Goal: Task Accomplishment & Management: Use online tool/utility

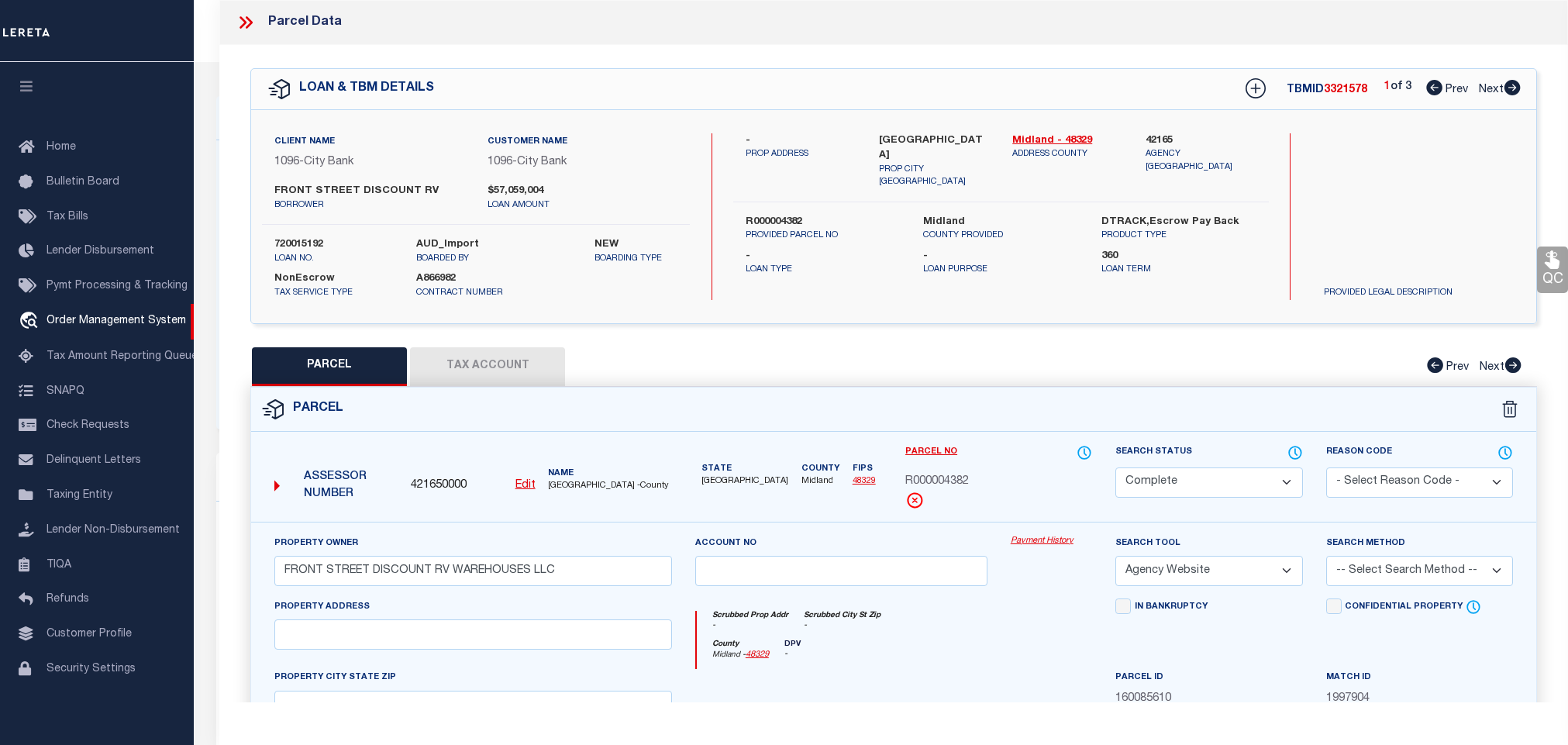
select select "CP"
select select "AGW"
select select "2803"
select select "1346"
select select "NonEscrow"
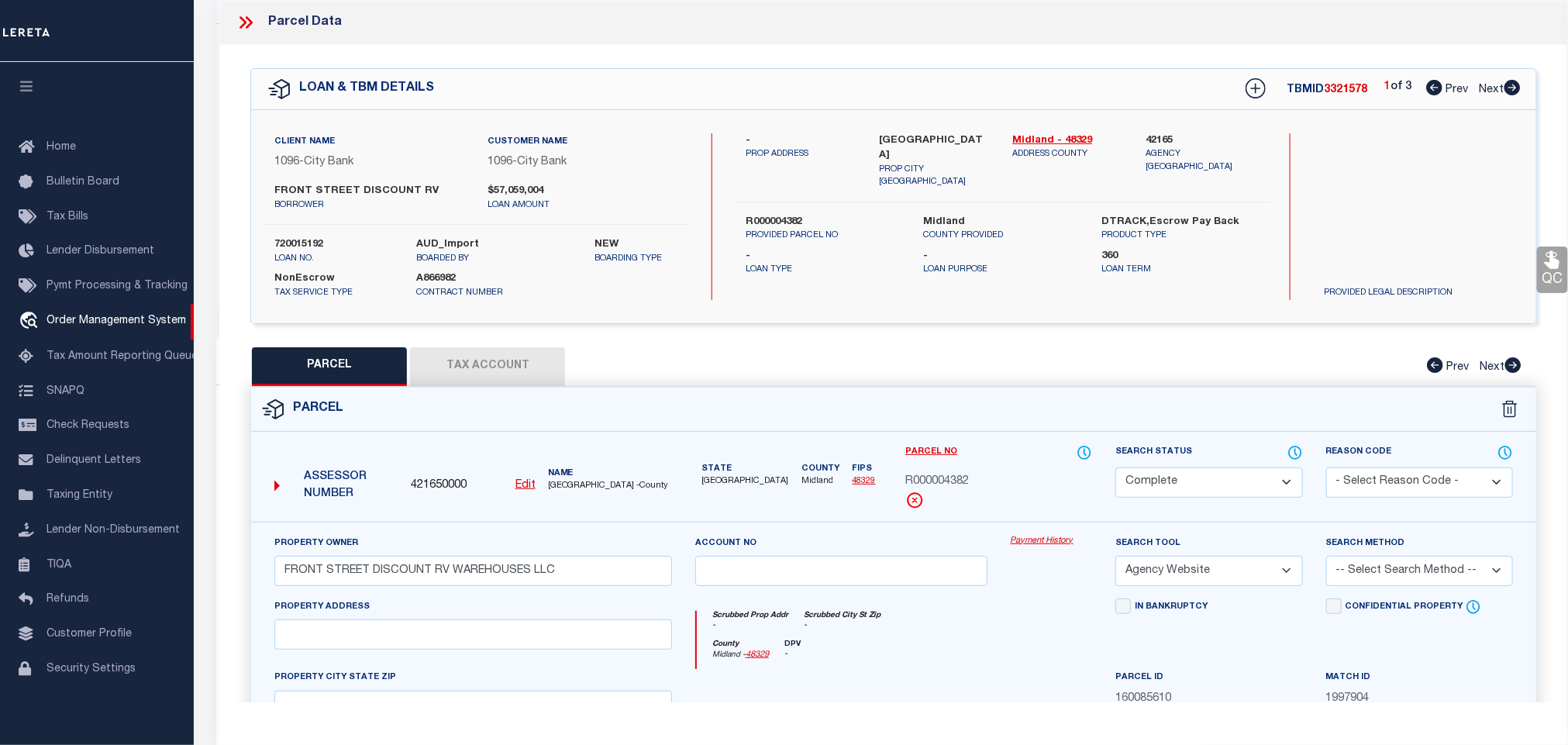
scroll to position [116, 0]
click at [963, 272] on div "- PROP ADDRESS MIDLAND, TX 79706 PROP CITY ST ZIP Midland - 48329 ADDRESS COUNT…" at bounding box center [1001, 216] width 536 height 167
click at [753, 215] on label "R000004382" at bounding box center [823, 222] width 155 height 15
copy label "R000004382"
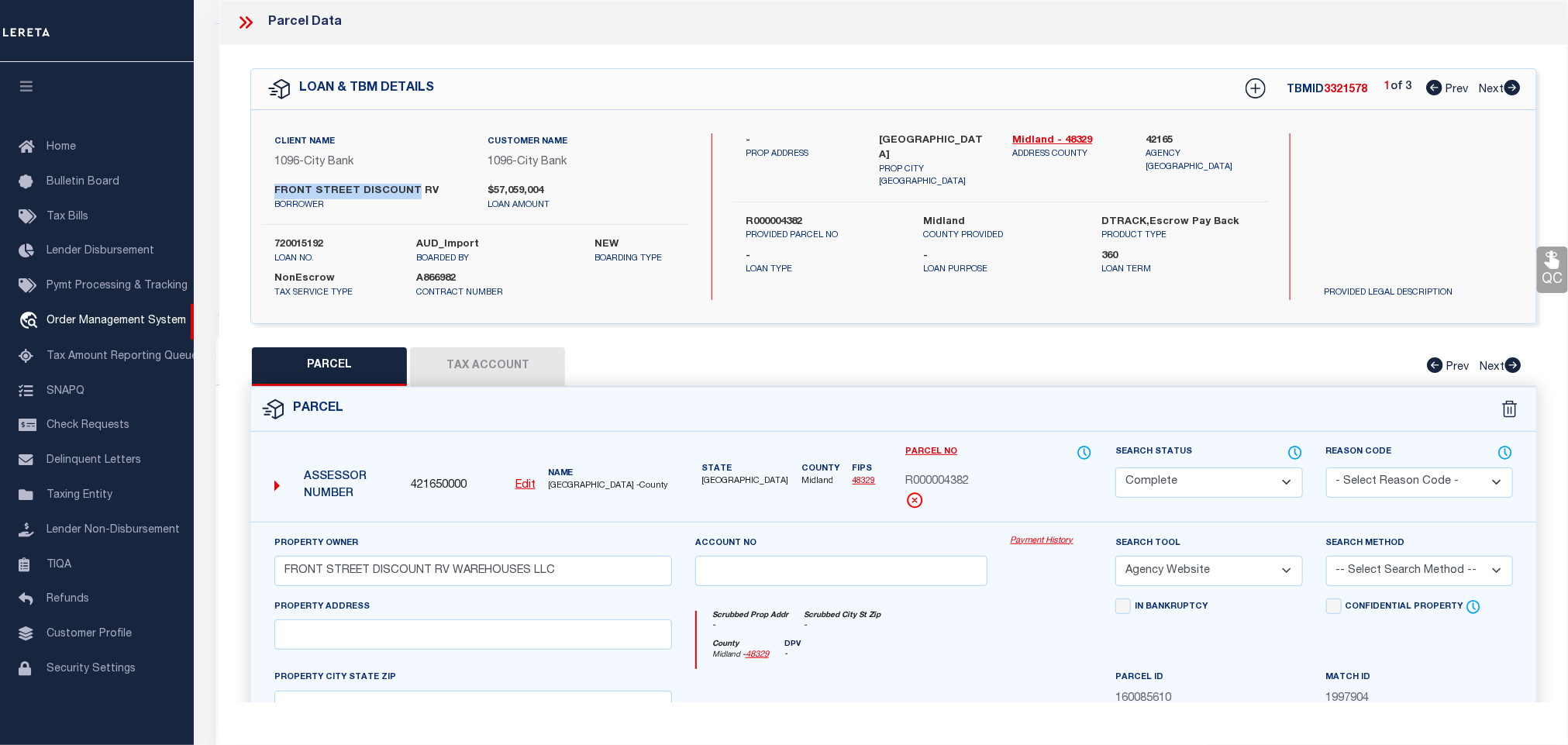
drag, startPoint x: 274, startPoint y: 192, endPoint x: 405, endPoint y: 191, distance: 131.0
click at [405, 191] on label "FRONT STREET DISCOUNT RV" at bounding box center [369, 191] width 190 height 15
copy label "FRONT STREET DISCOUNT"
click at [238, 27] on icon at bounding box center [246, 22] width 20 height 20
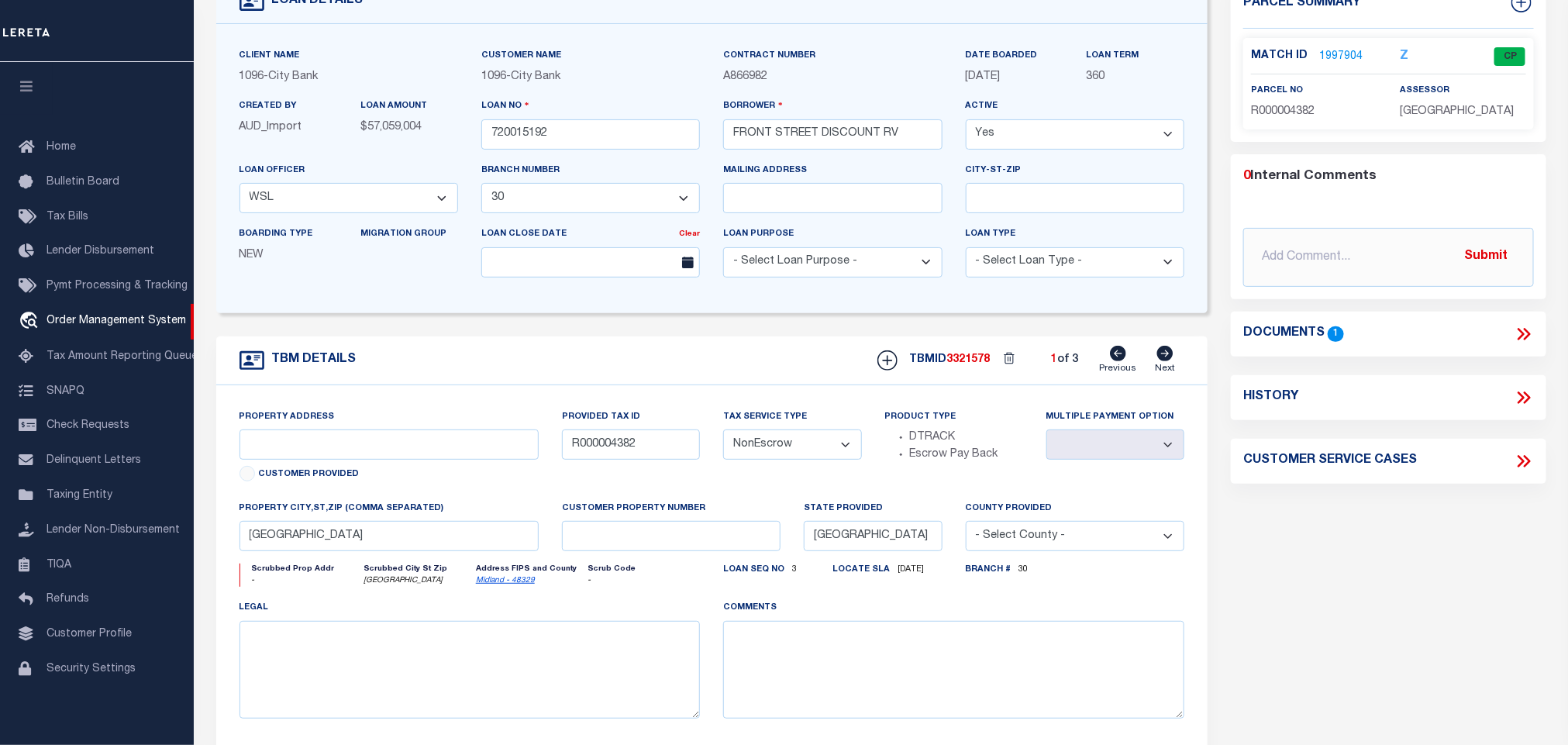
scroll to position [0, 0]
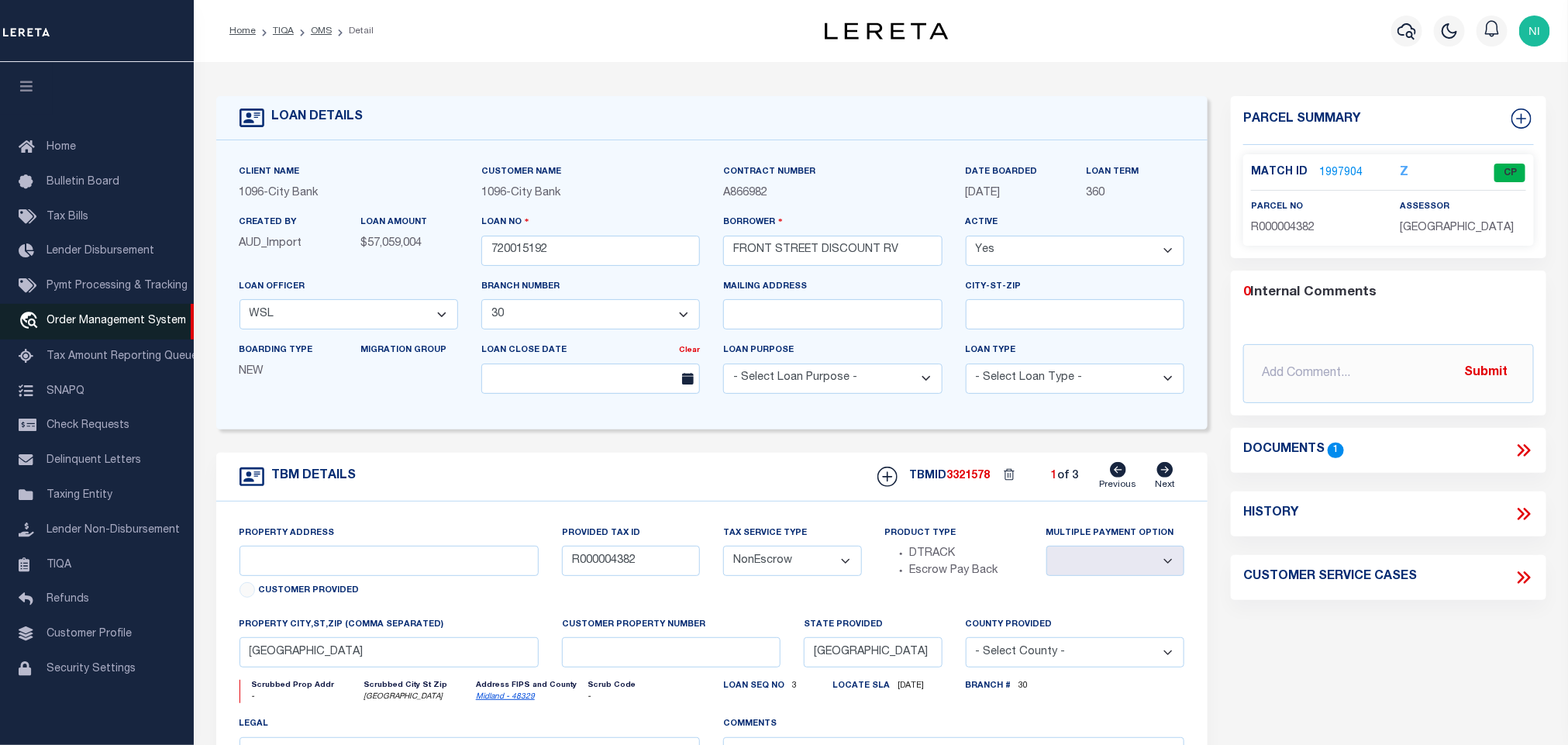
click at [89, 326] on span "Order Management System" at bounding box center [115, 321] width 139 height 11
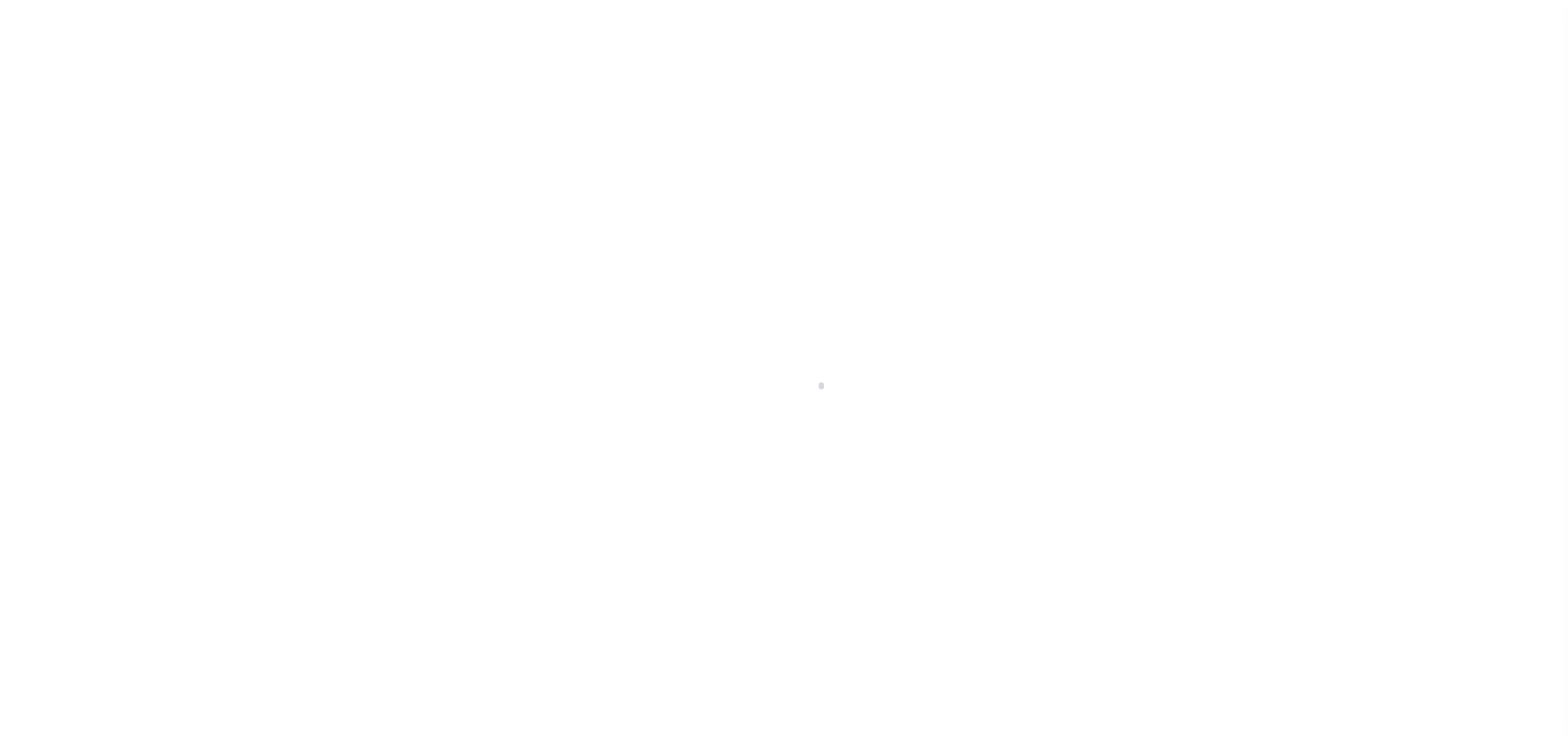
scroll to position [9, 0]
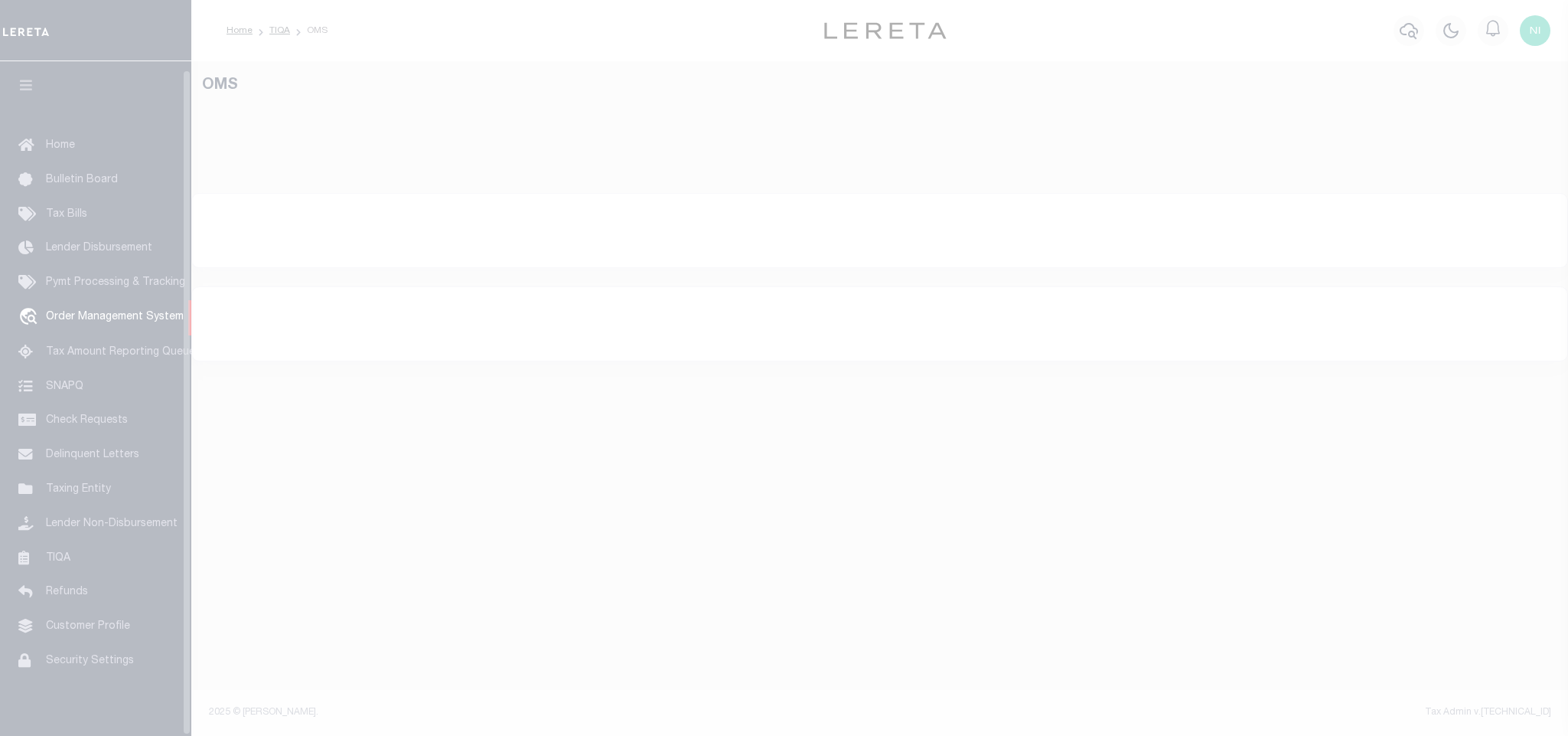
select select "200"
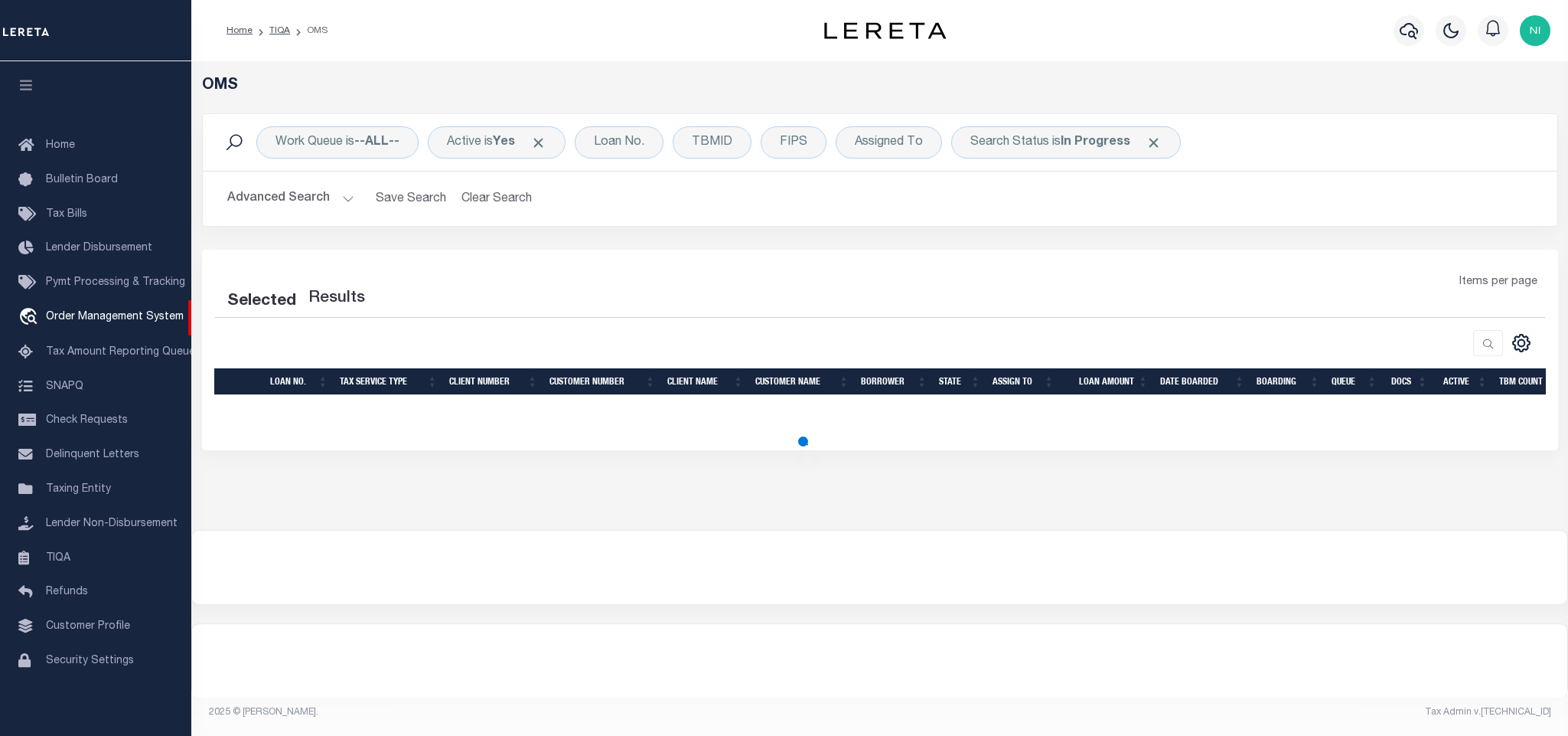
select select "200"
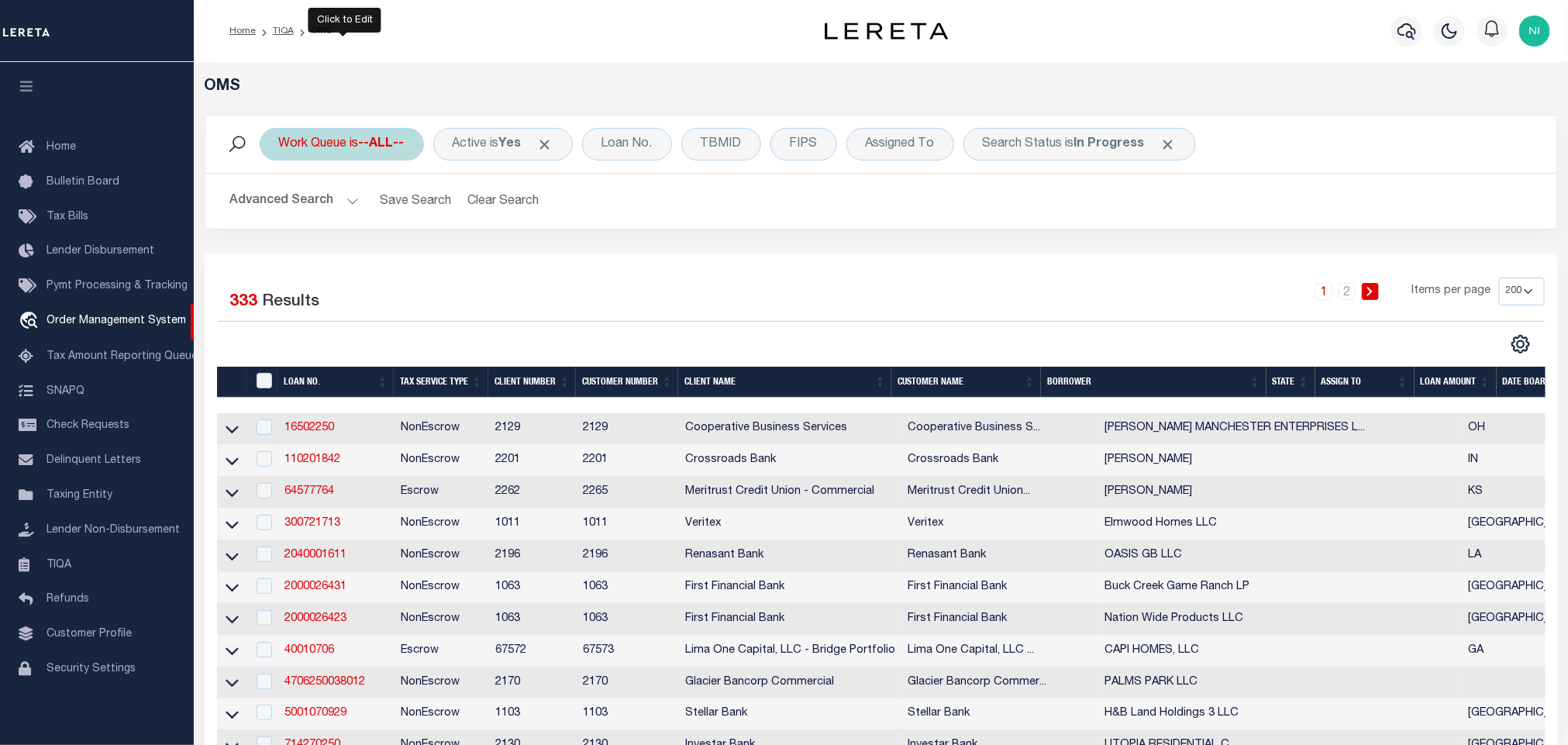
click at [372, 130] on div "Work Queue is --ALL--" at bounding box center [342, 144] width 164 height 33
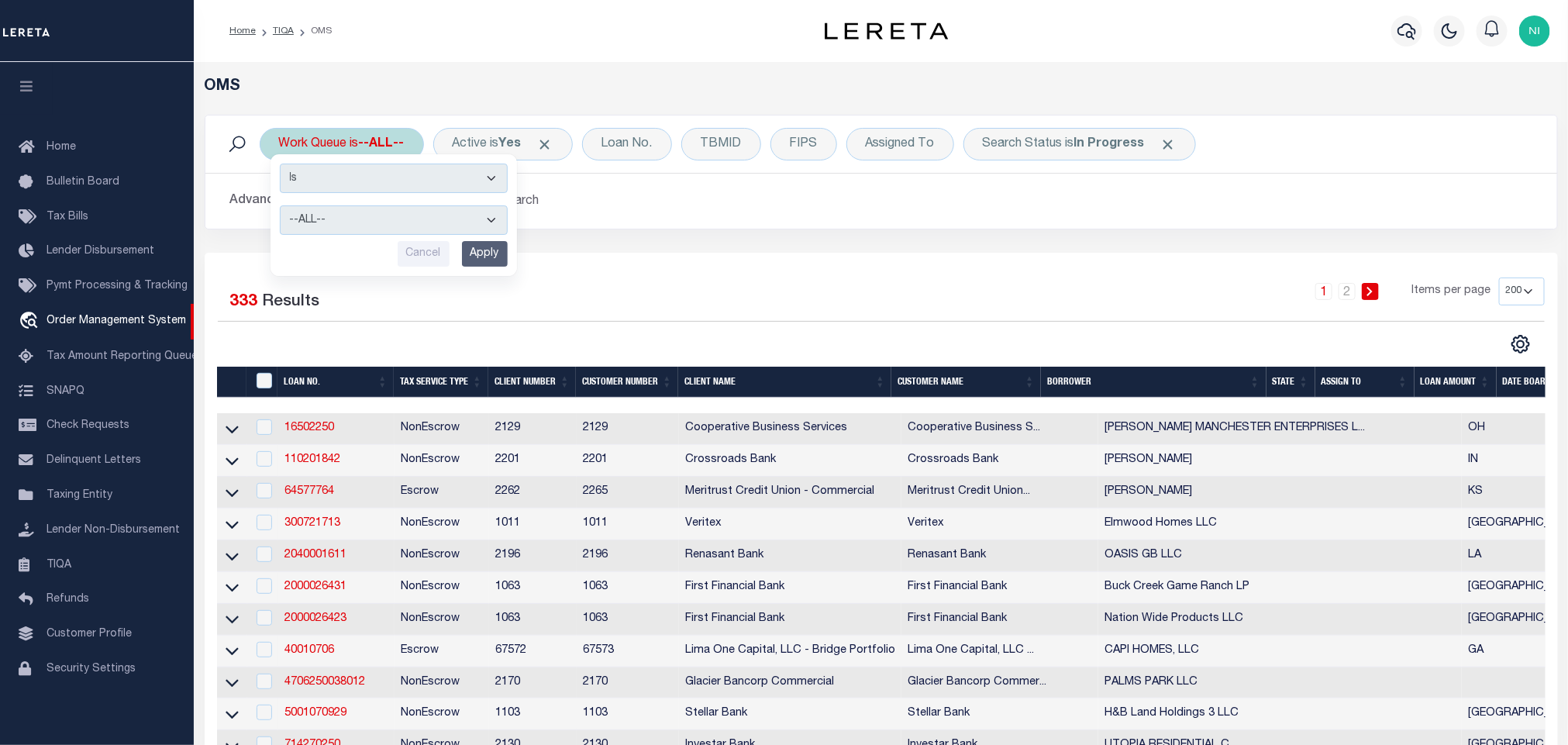
click at [354, 195] on div "Is Contains --ALL-- factRSystems General ThoughtFocus Cancel Apply" at bounding box center [394, 215] width 247 height 122
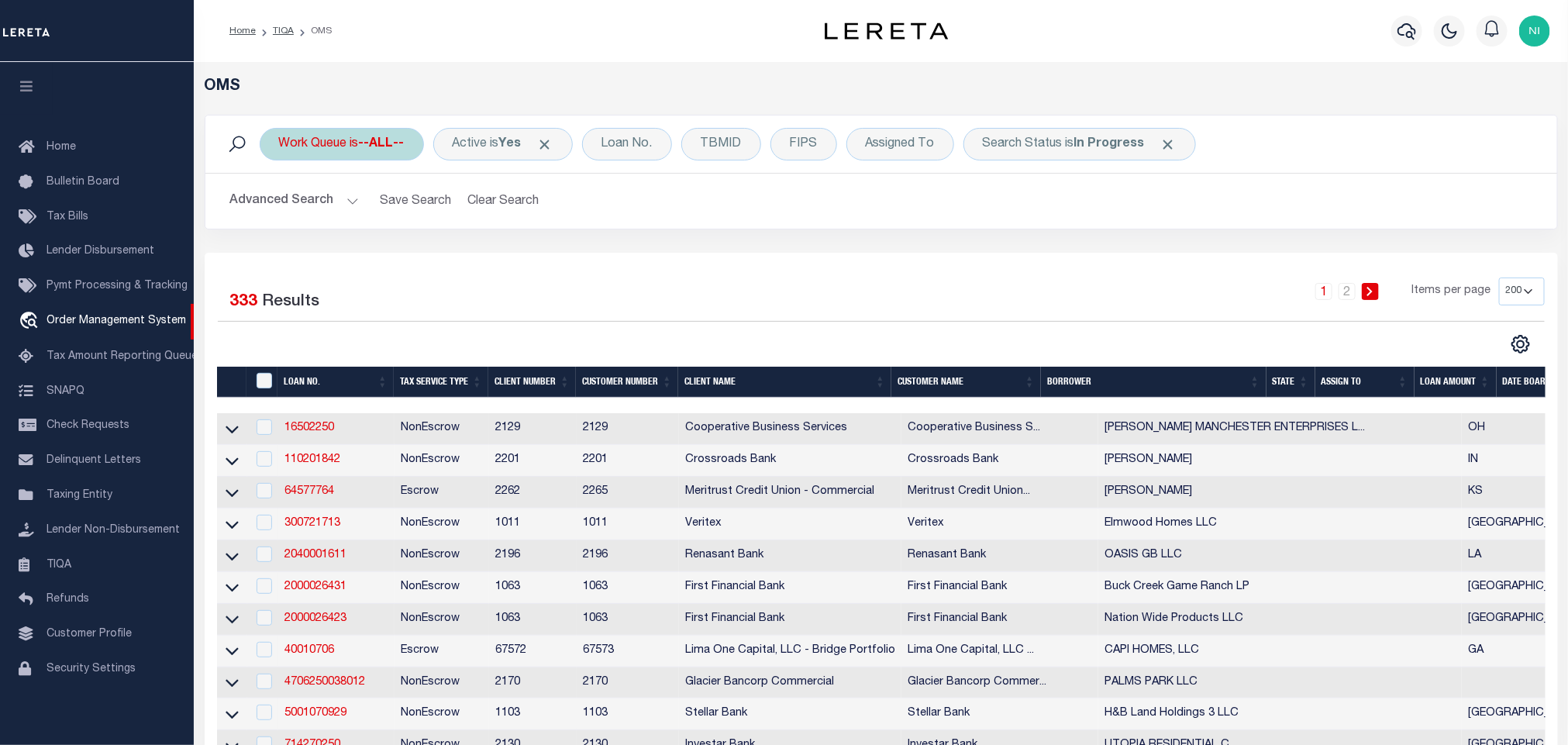
click at [349, 149] on div "Work Queue is --ALL-- Is Contains --ALL-- factRSystems General ThoughtFocus Can…" at bounding box center [342, 144] width 164 height 33
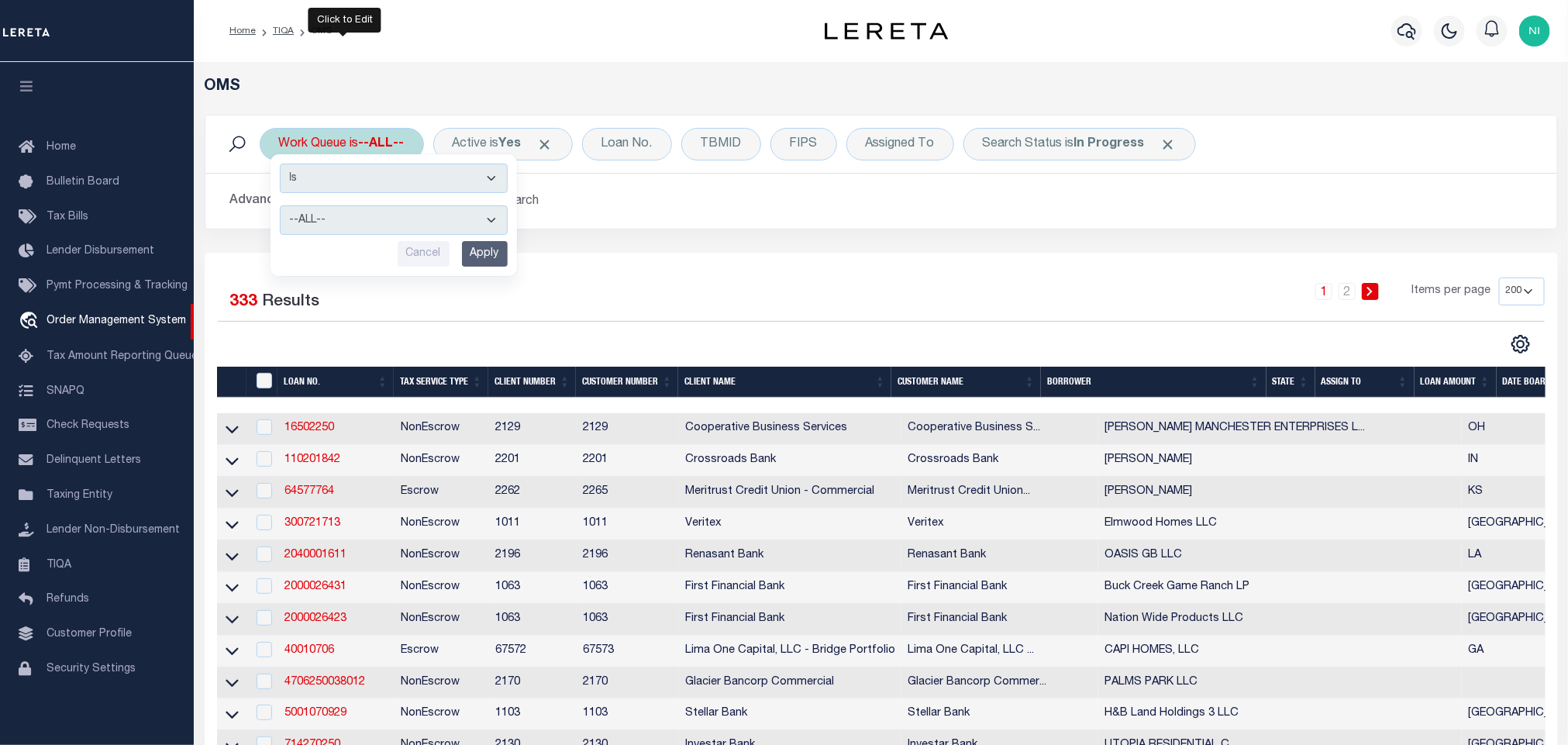
click at [349, 215] on select "--ALL-- factRSystems General ThoughtFocus" at bounding box center [393, 219] width 228 height 29
select select "FAC"
click at [280, 207] on select "--ALL-- factRSystems General ThoughtFocus" at bounding box center [393, 219] width 228 height 29
click at [477, 258] on input "Apply" at bounding box center [485, 254] width 46 height 26
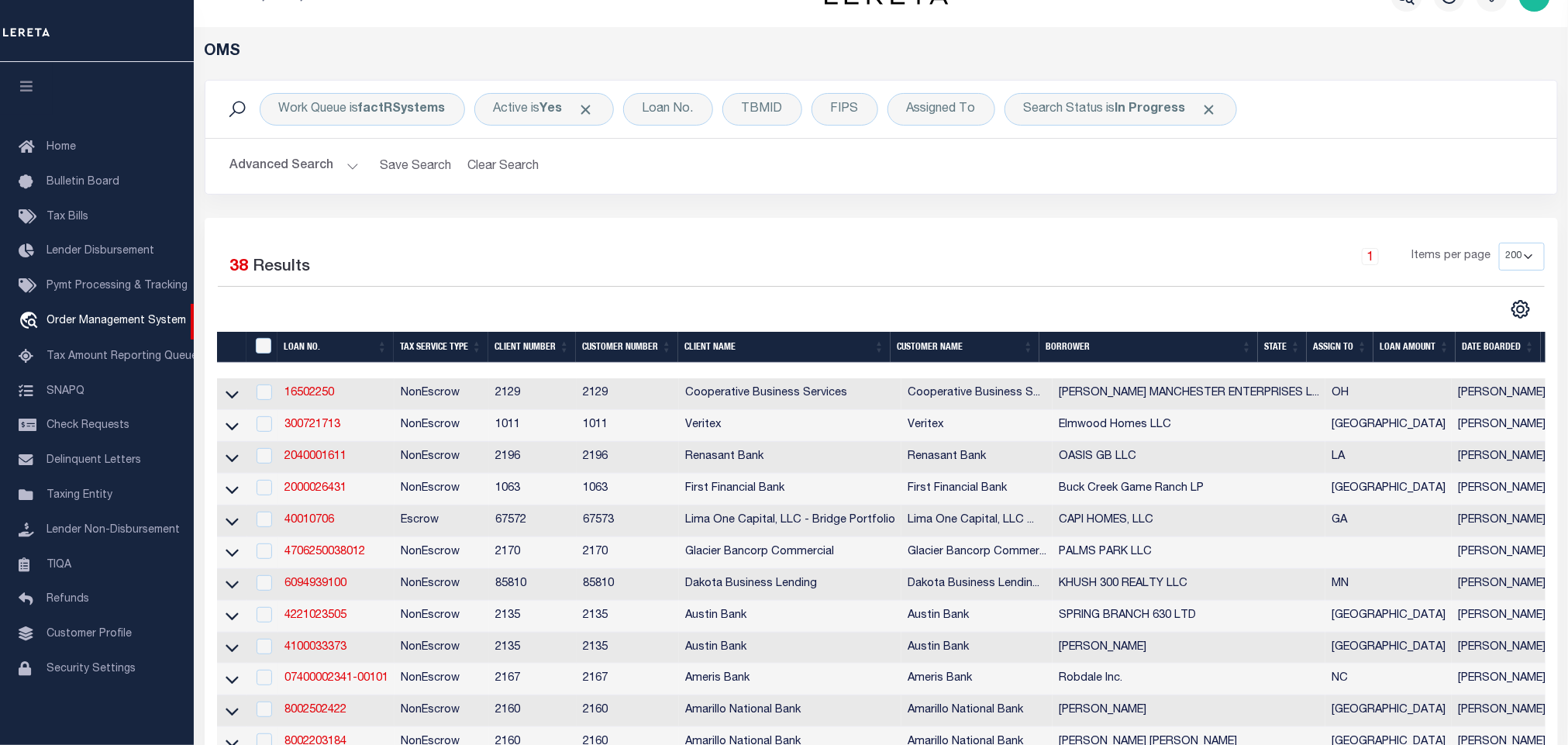
scroll to position [0, 0]
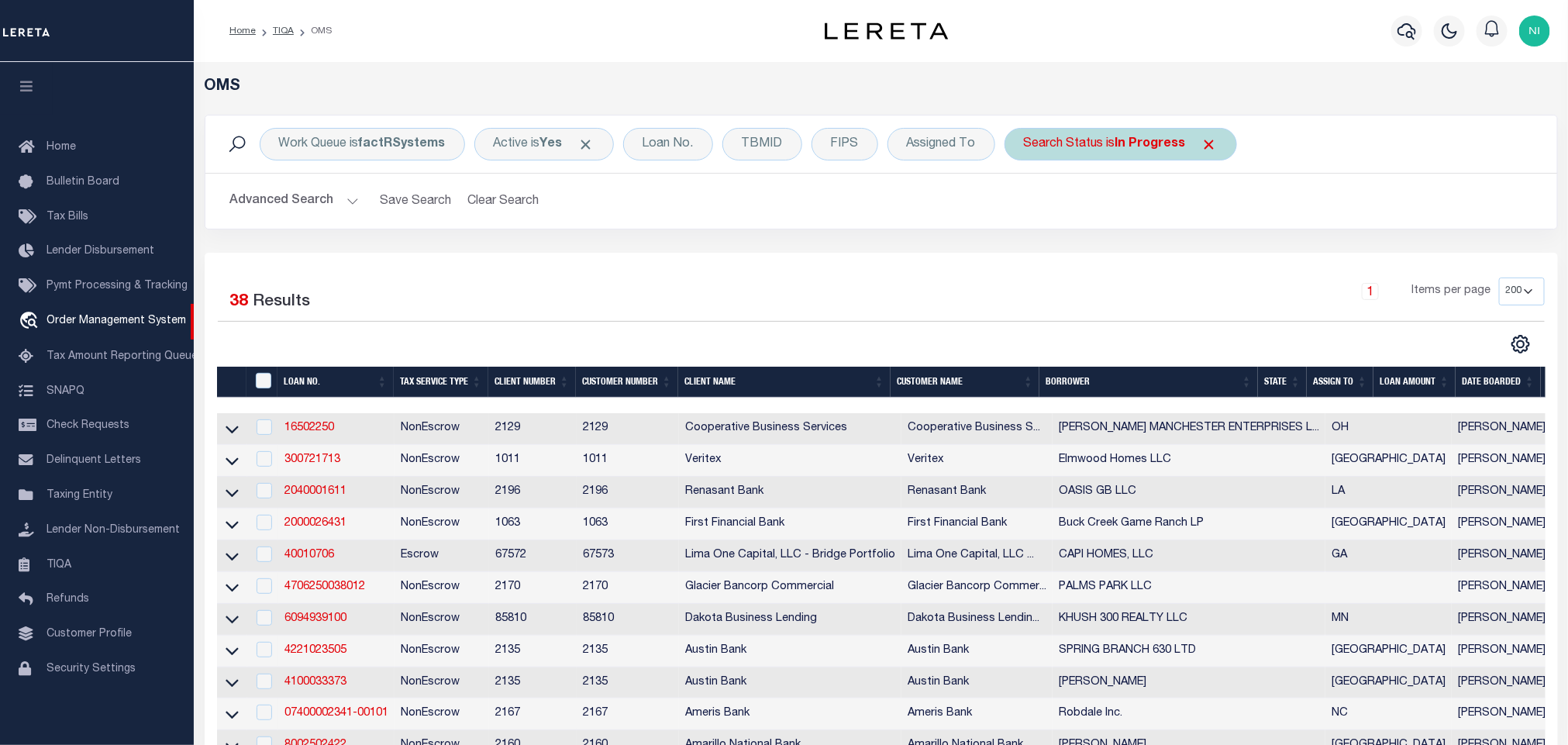
click at [1096, 158] on div "Search Status is In Progress" at bounding box center [1121, 144] width 232 height 33
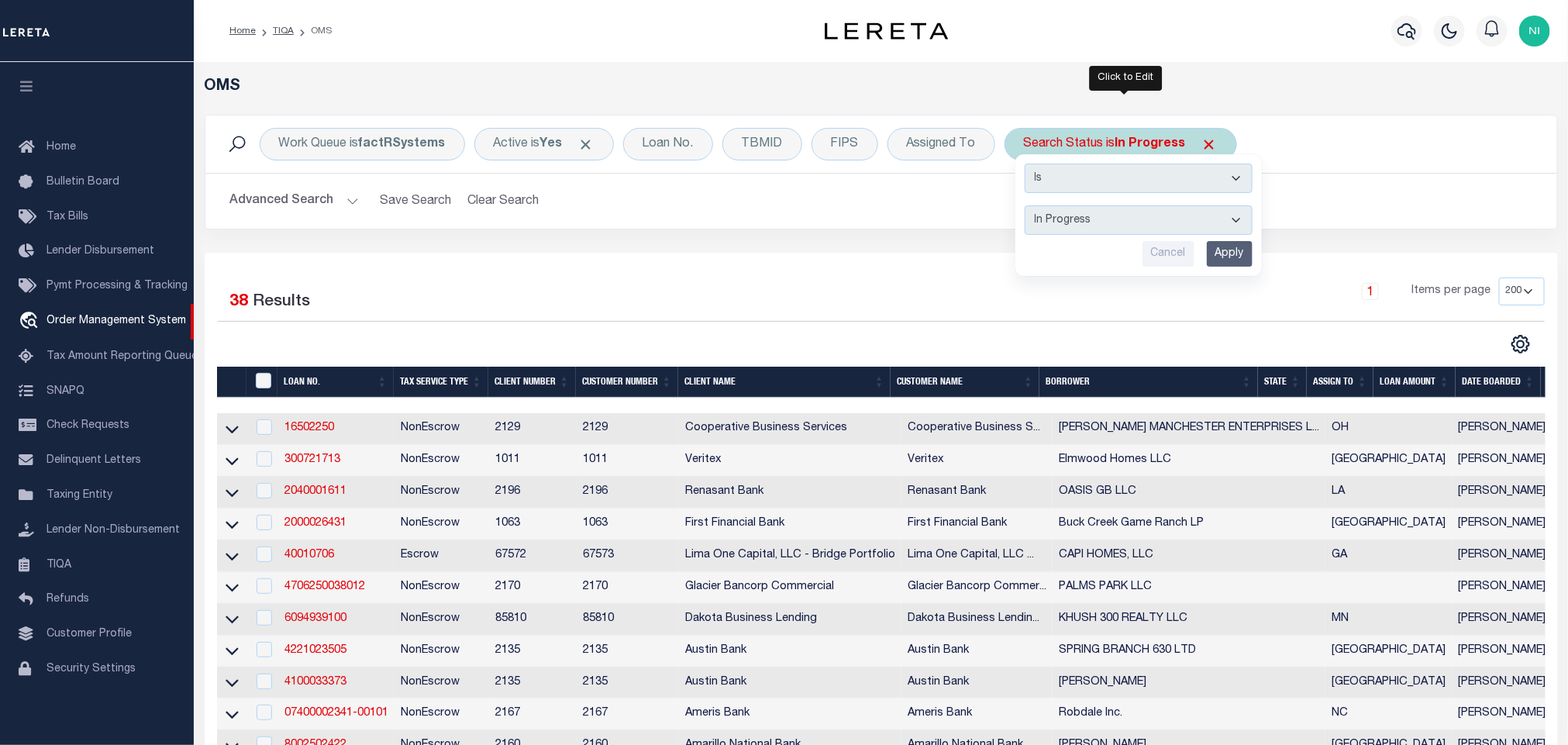
click at [1094, 232] on select "Automated Search Bad Parcel Complete Duplicate Parcel High Dollar Reporting In …" at bounding box center [1139, 219] width 228 height 29
select select "RD"
click at [1028, 207] on select "Automated Search Bad Parcel Complete Duplicate Parcel High Dollar Reporting In …" at bounding box center [1139, 219] width 228 height 29
click at [1230, 258] on input "Apply" at bounding box center [1230, 254] width 46 height 26
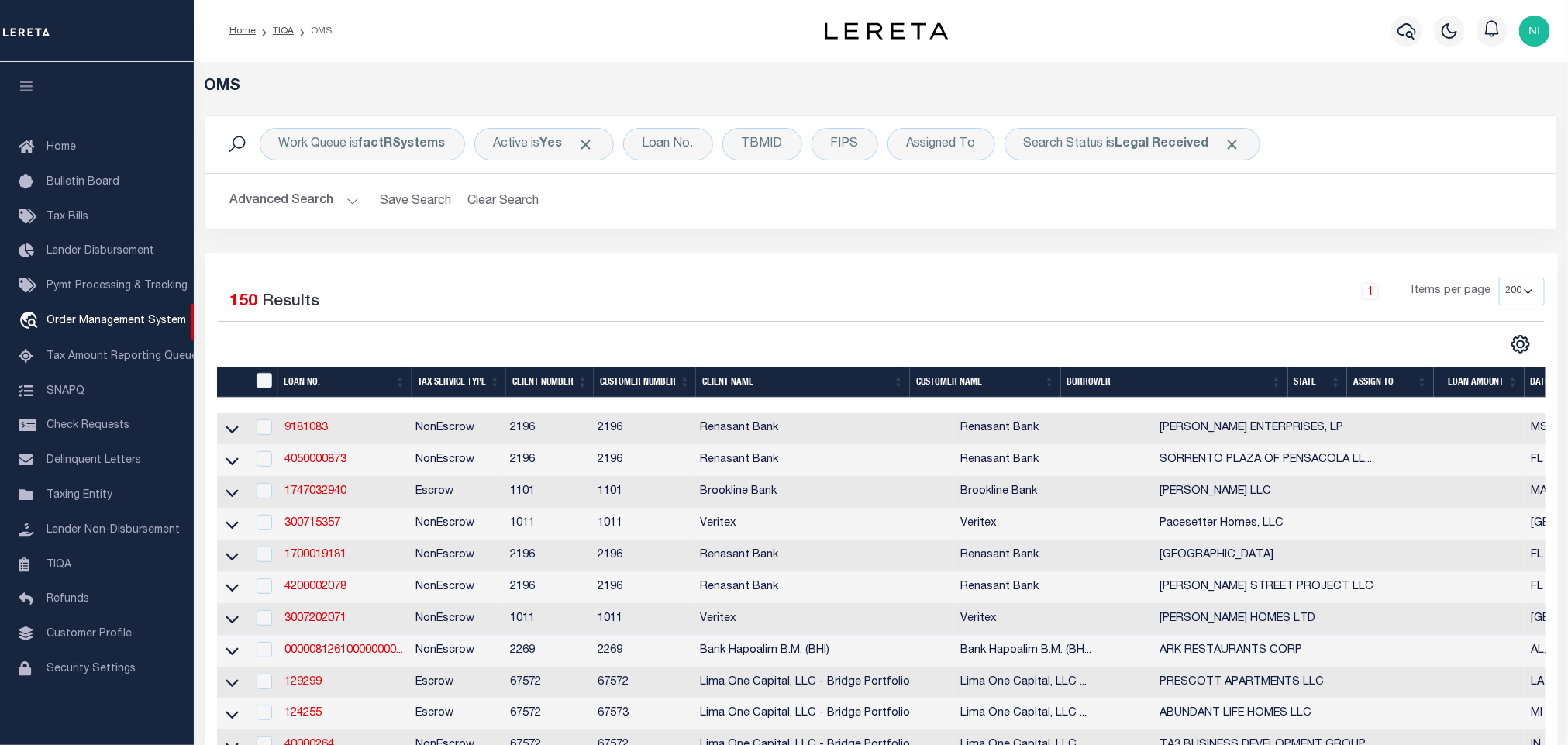
click at [361, 150] on div "Work Queue is factRSystems" at bounding box center [362, 144] width 205 height 33
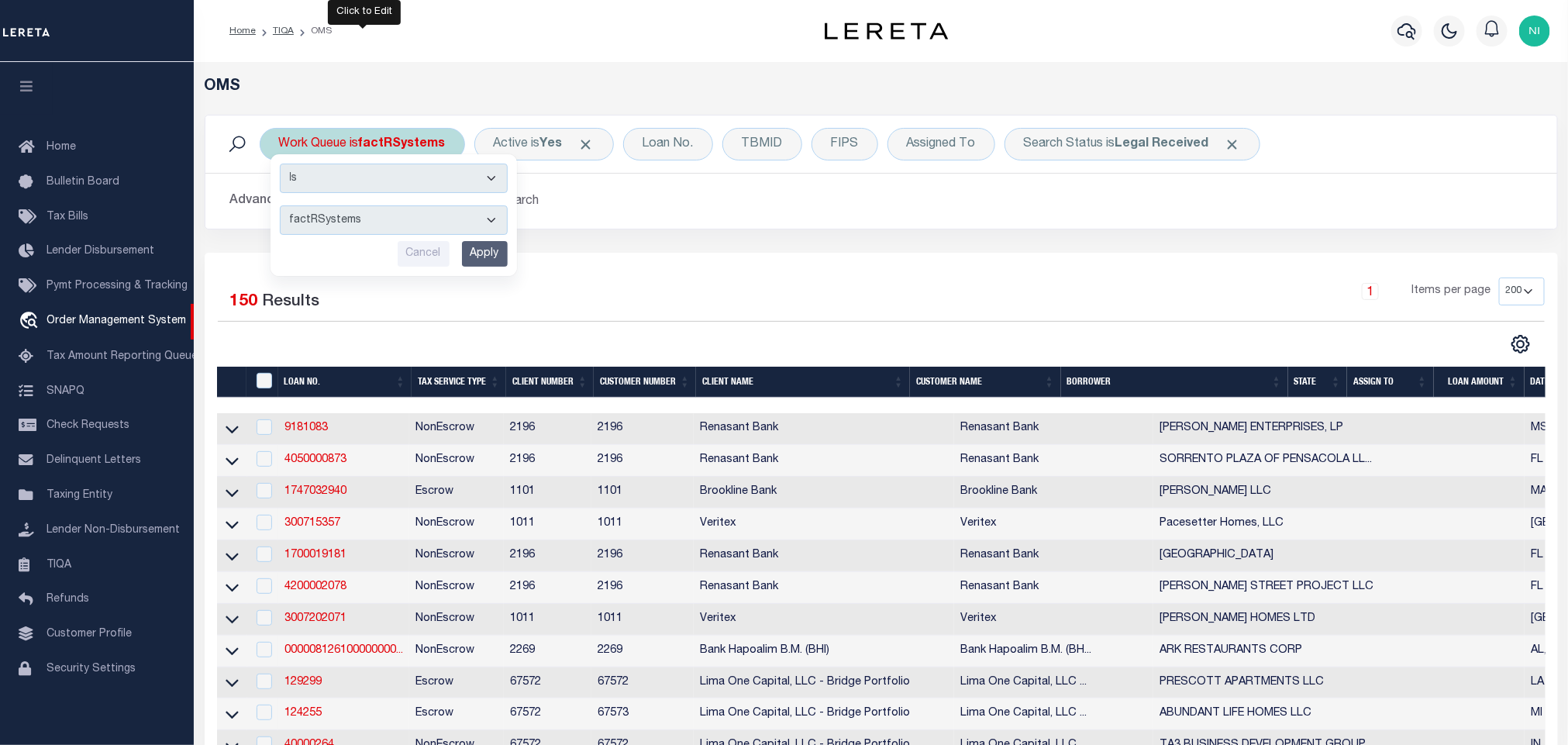
click at [363, 221] on select "--ALL-- factRSystems General ThoughtFocus" at bounding box center [393, 219] width 228 height 29
select select "FAC_GEN_THF"
click at [280, 207] on select "--ALL-- factRSystems General ThoughtFocus" at bounding box center [393, 219] width 228 height 29
click at [488, 265] on input "Apply" at bounding box center [485, 254] width 46 height 26
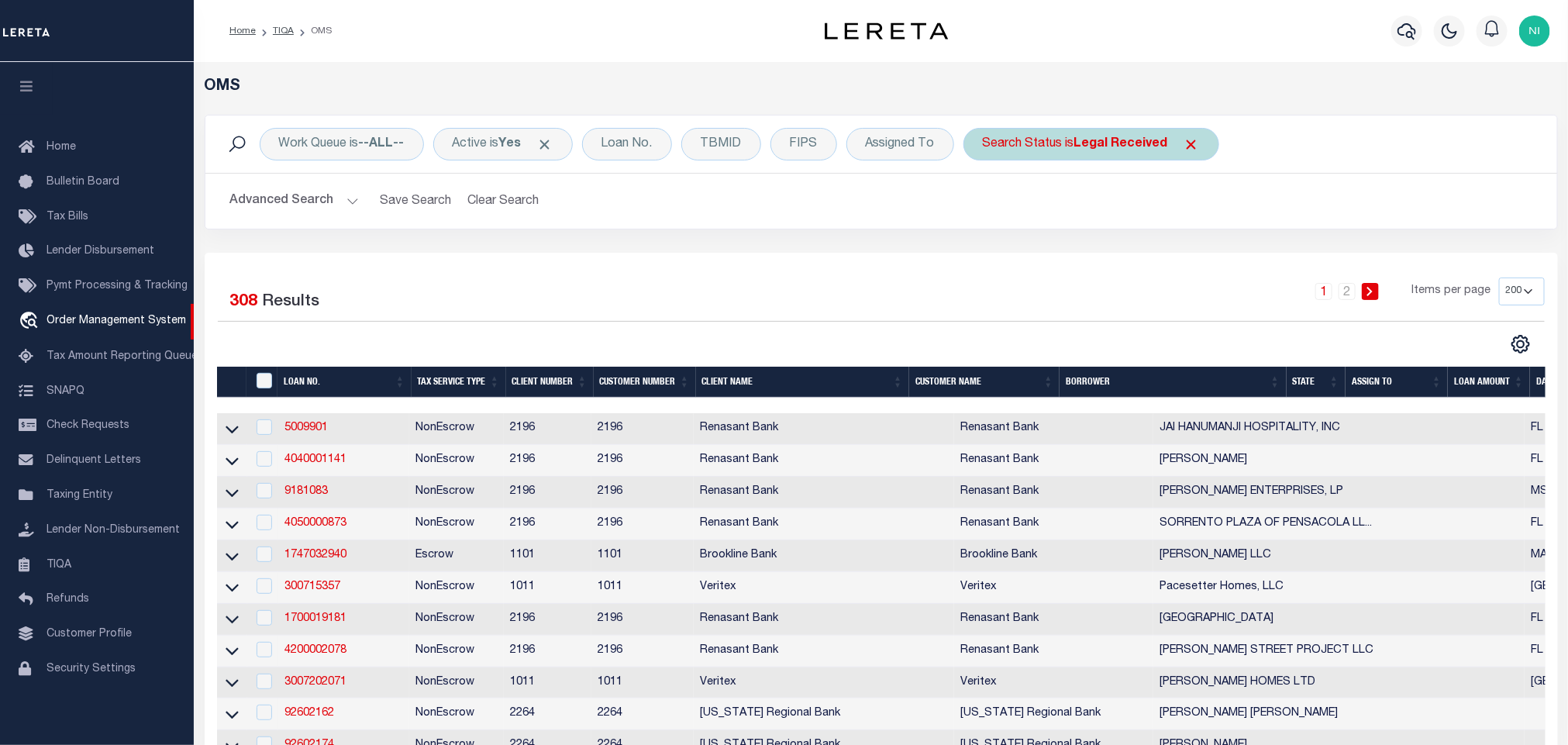
click at [1083, 146] on b "Legal Received" at bounding box center [1122, 144] width 94 height 12
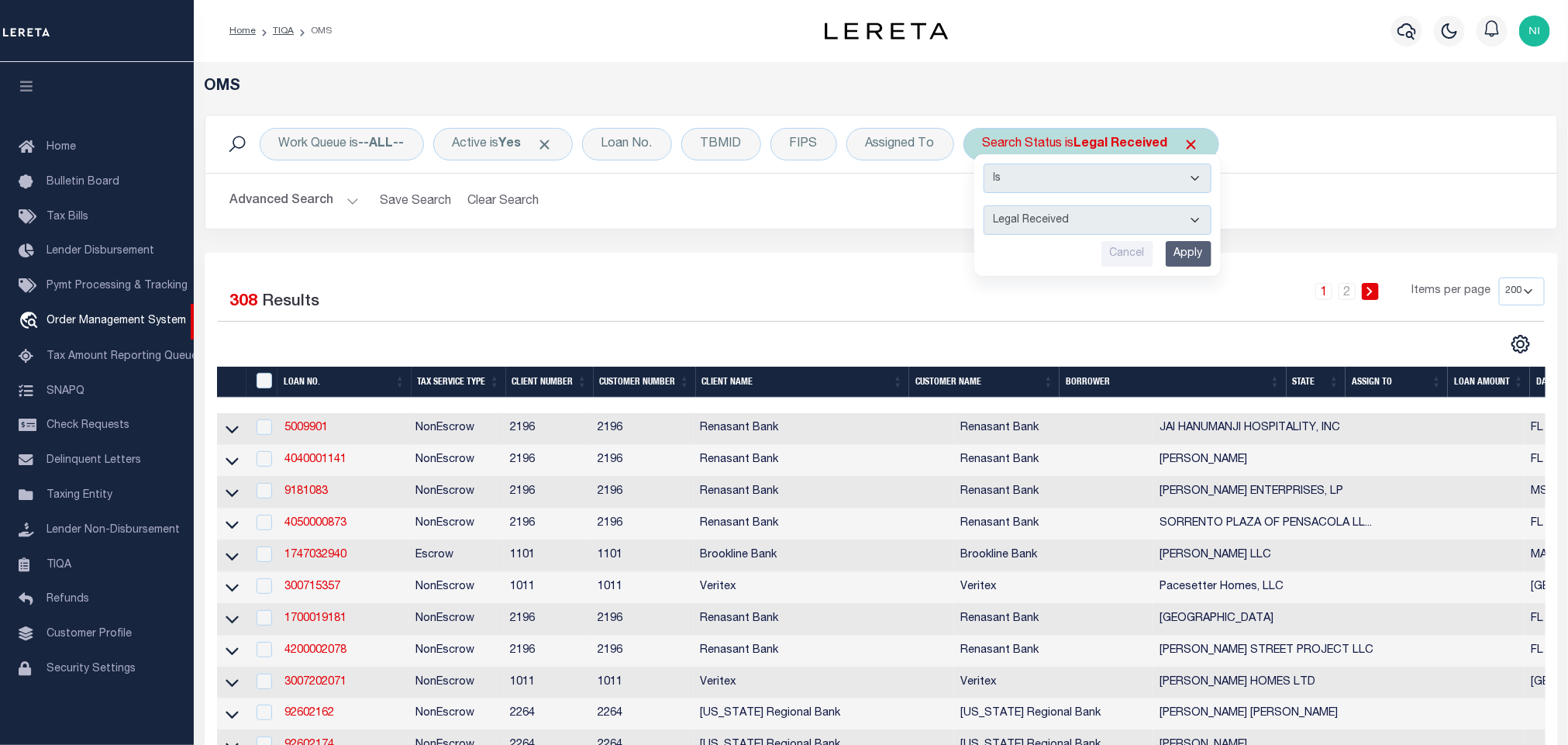
click at [1091, 224] on select "Automated Search Bad Parcel Complete Duplicate Parcel High Dollar Reporting In …" at bounding box center [1098, 219] width 228 height 29
select select "QC"
click at [990, 207] on select "Automated Search Bad Parcel Complete Duplicate Parcel High Dollar Reporting In …" at bounding box center [1098, 219] width 228 height 29
click at [1200, 259] on input "Apply" at bounding box center [1189, 254] width 46 height 26
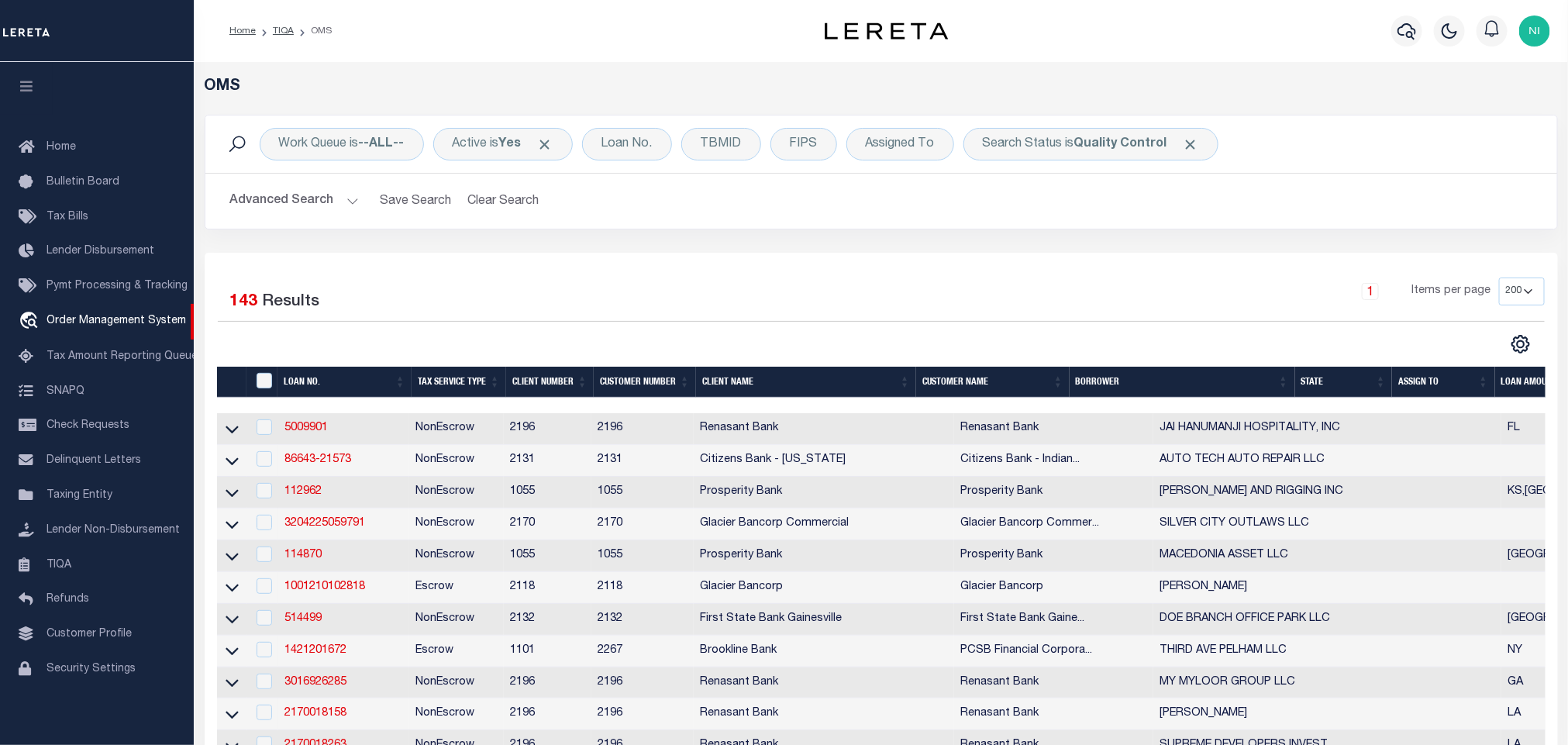
click at [924, 247] on div "Work Queue is --ALL-- Active is Yes Loan No. TBMID FIPS Assigned To Search Stat…" at bounding box center [881, 183] width 1376 height 137
click at [63, 570] on link "TIQA" at bounding box center [97, 565] width 193 height 35
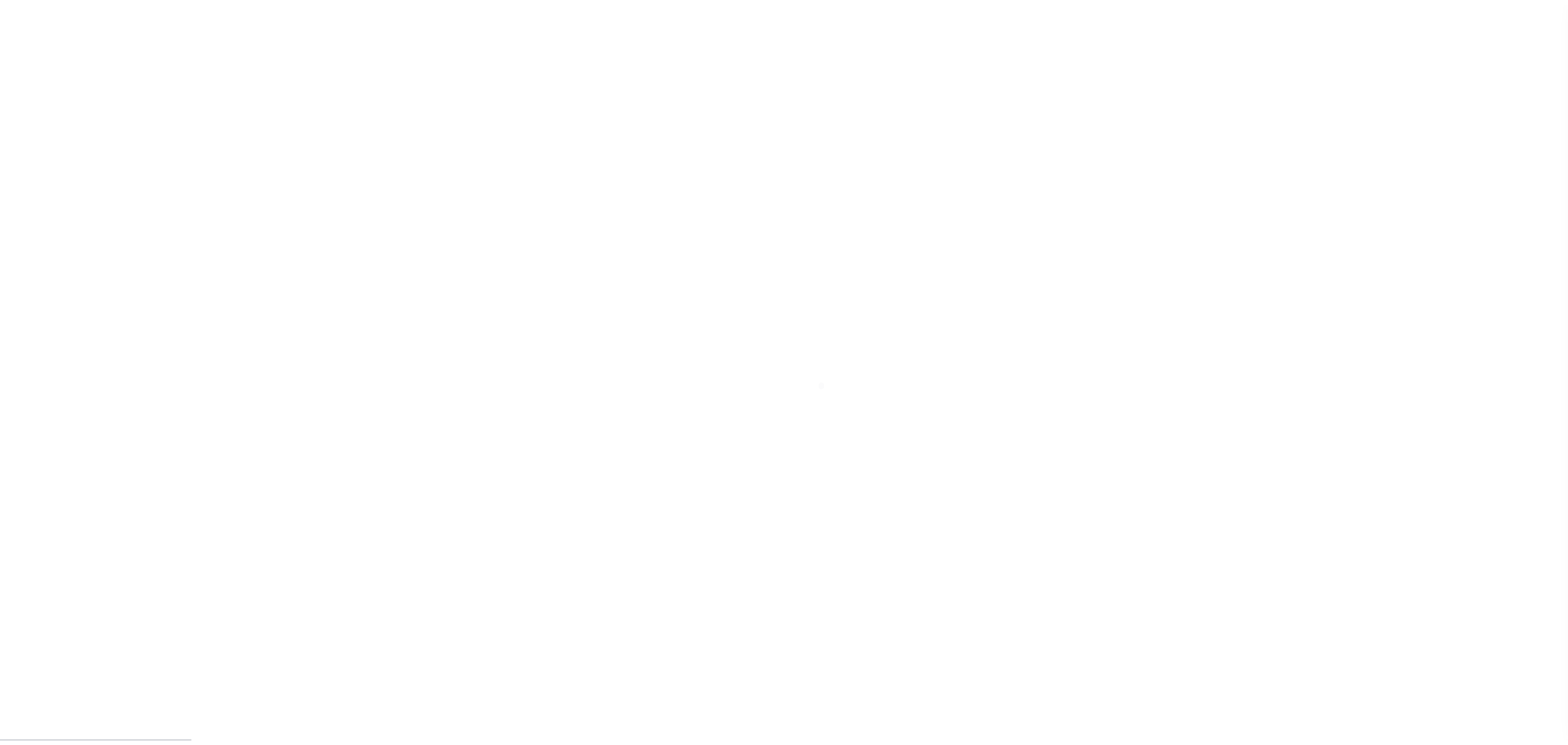
scroll to position [9, 0]
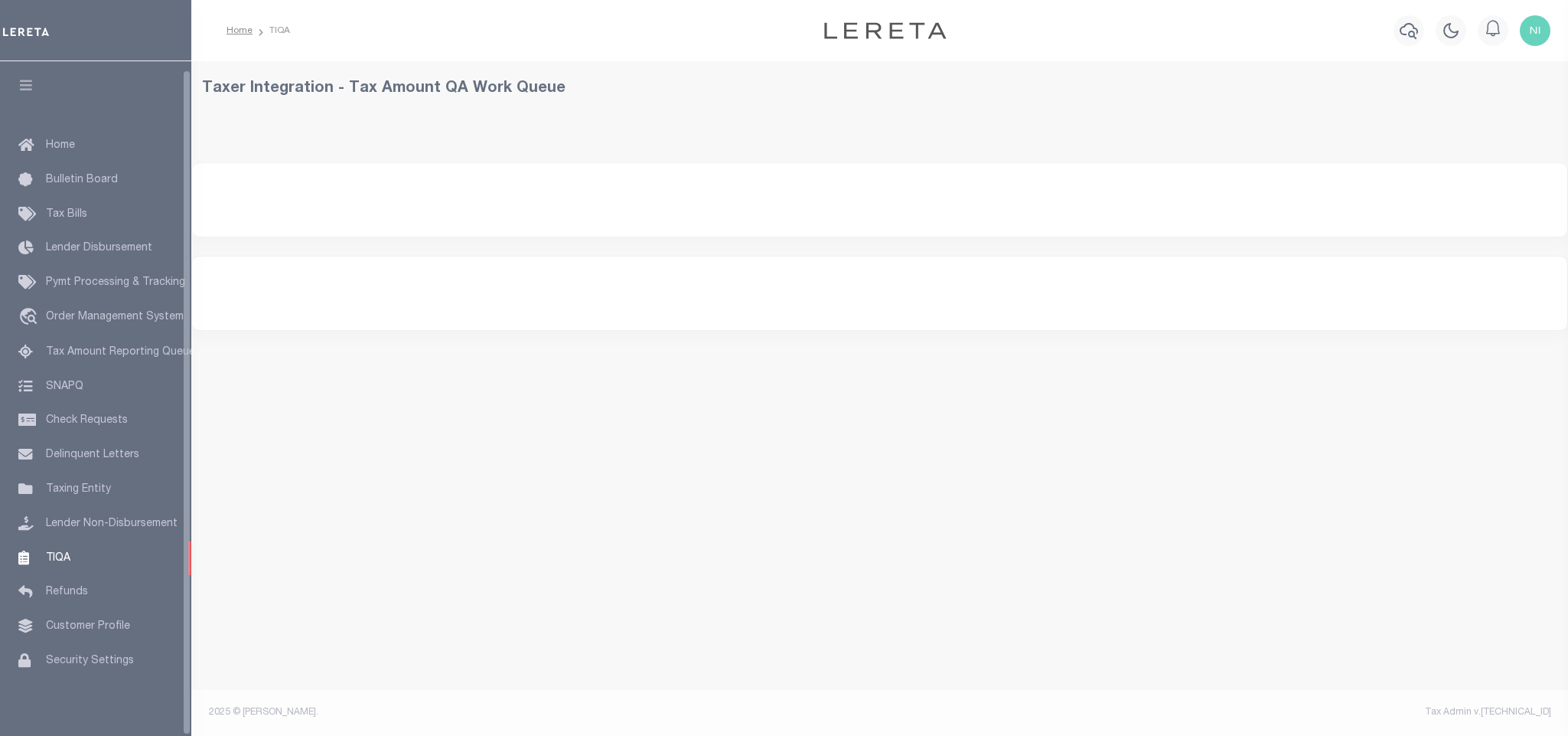
select select "200"
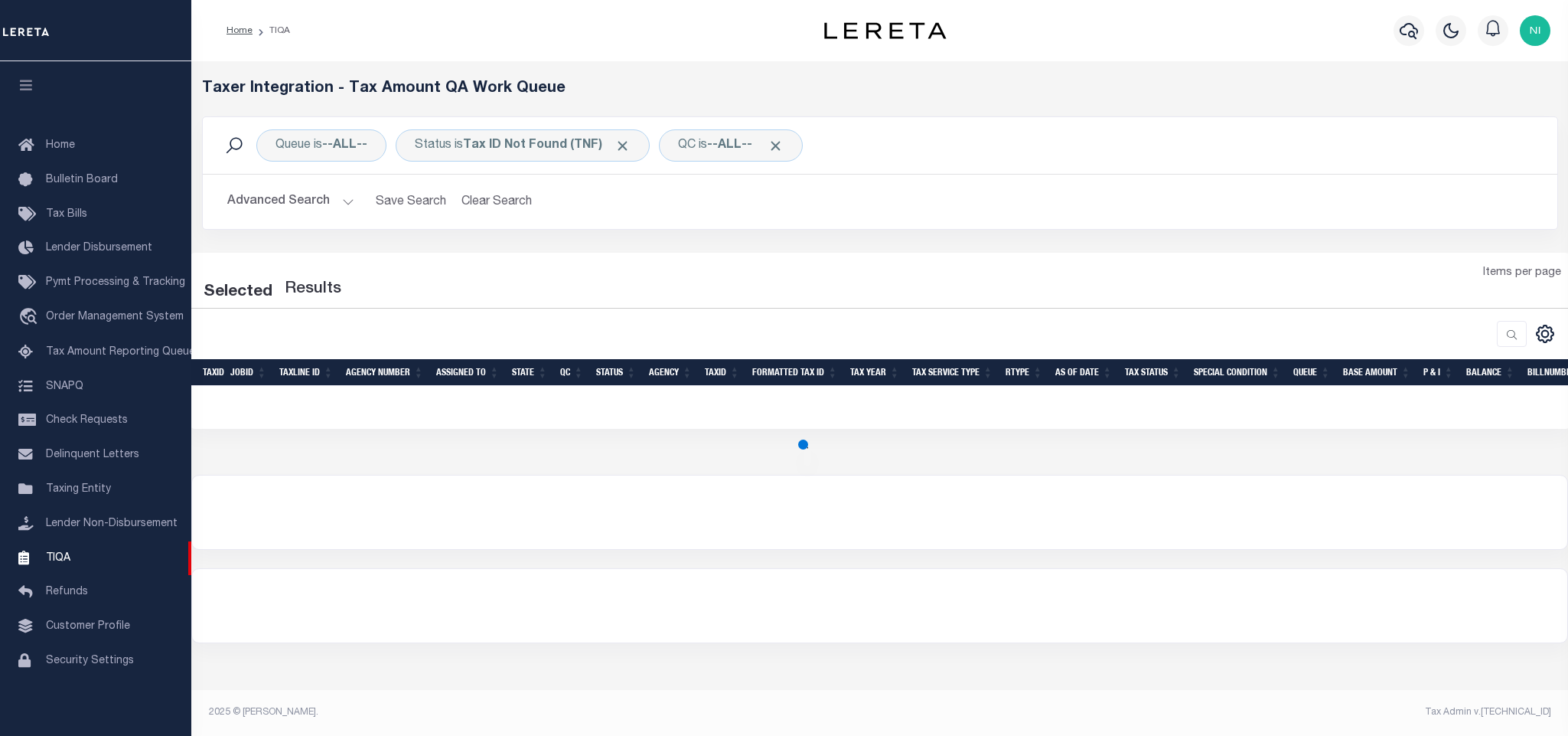
select select "200"
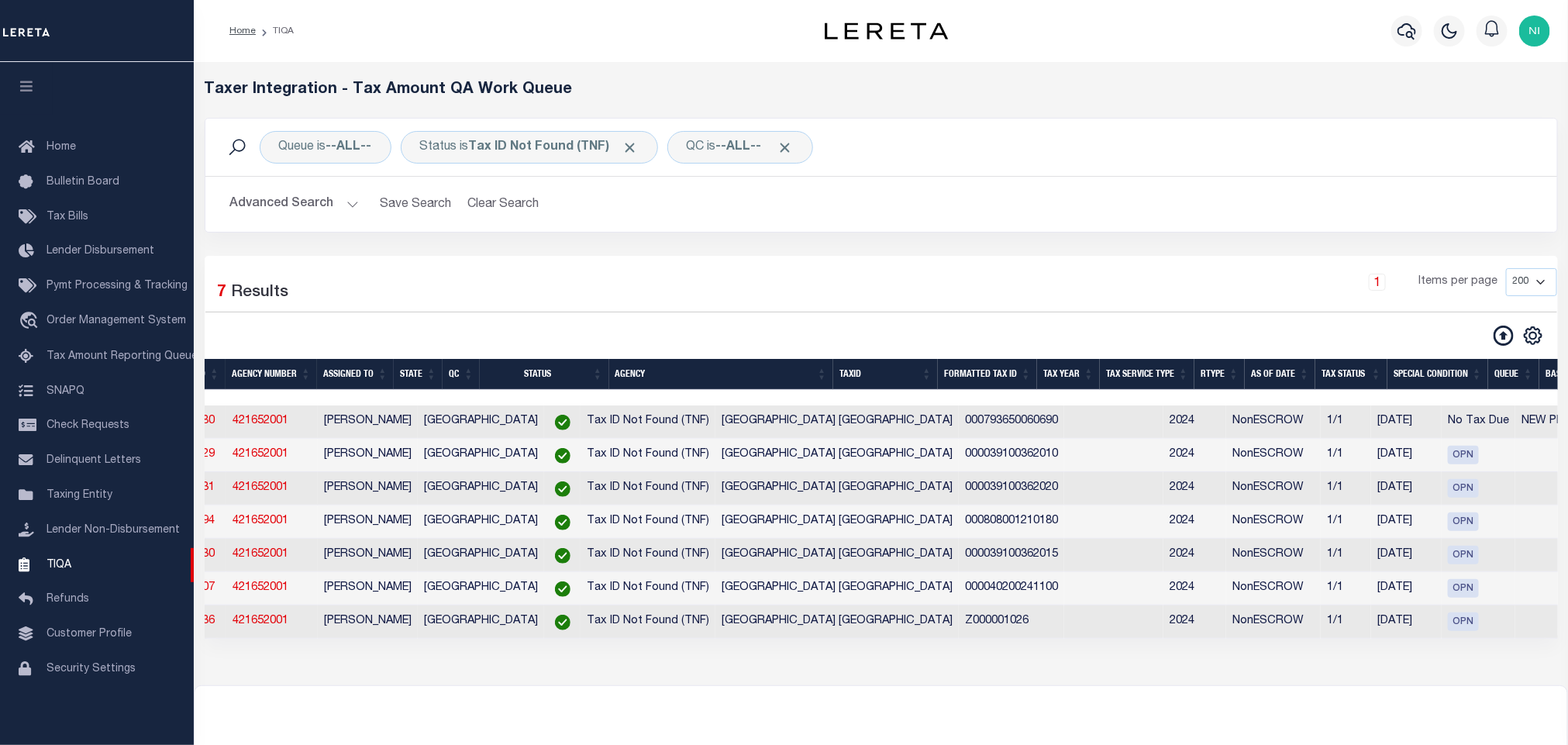
scroll to position [0, 0]
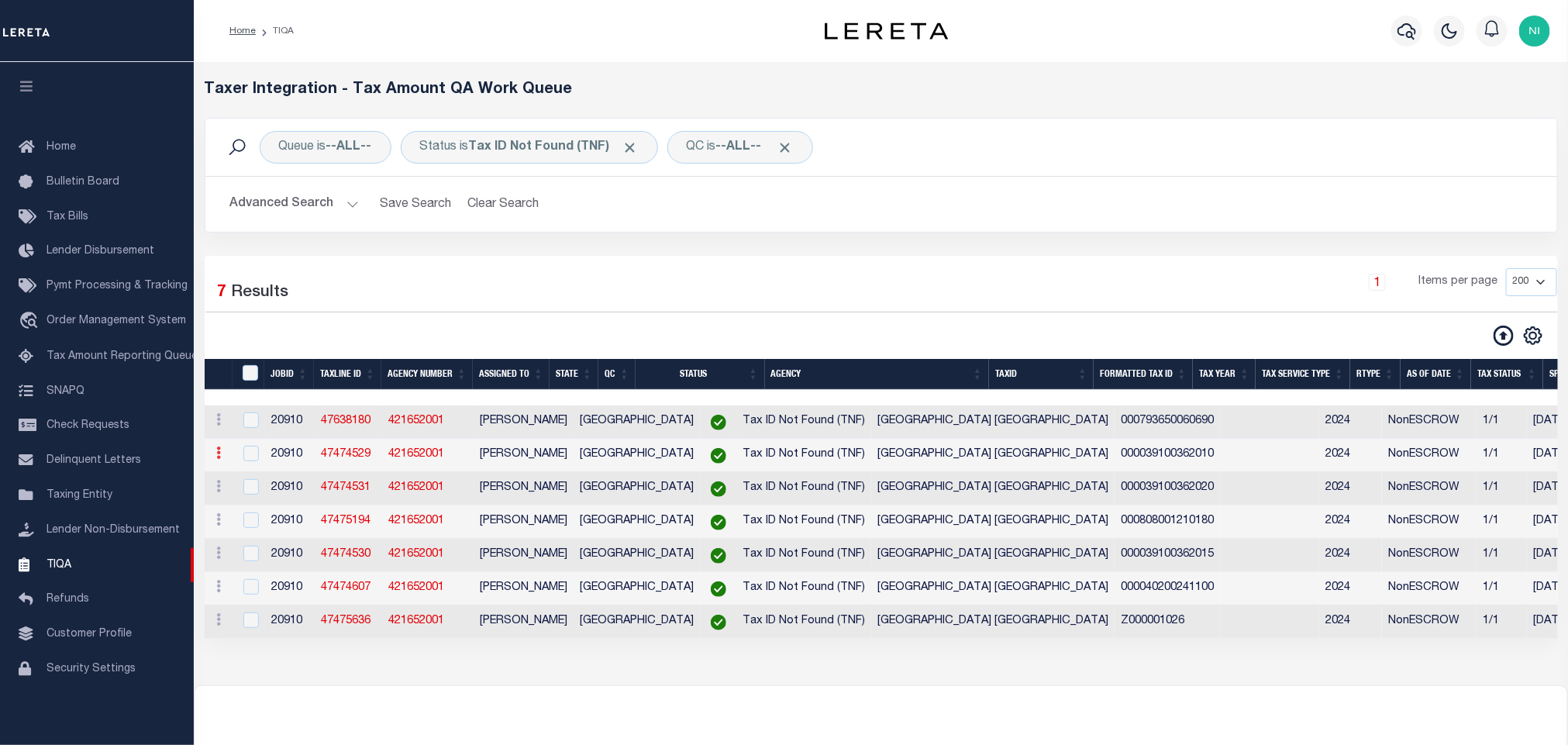
click at [221, 459] on icon at bounding box center [219, 452] width 4 height 12
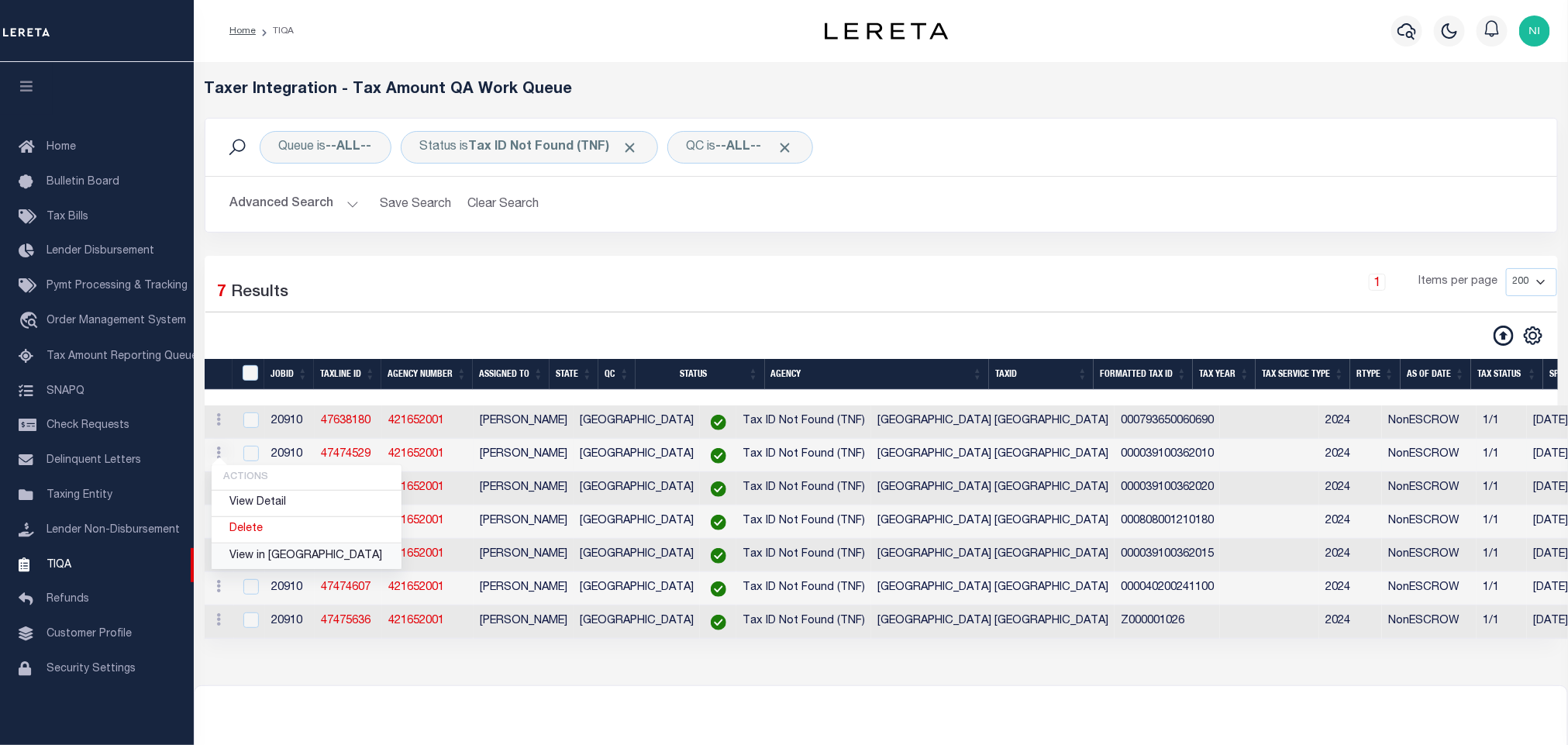
click at [268, 563] on link "View in OMS" at bounding box center [306, 555] width 190 height 26
checkbox input "true"
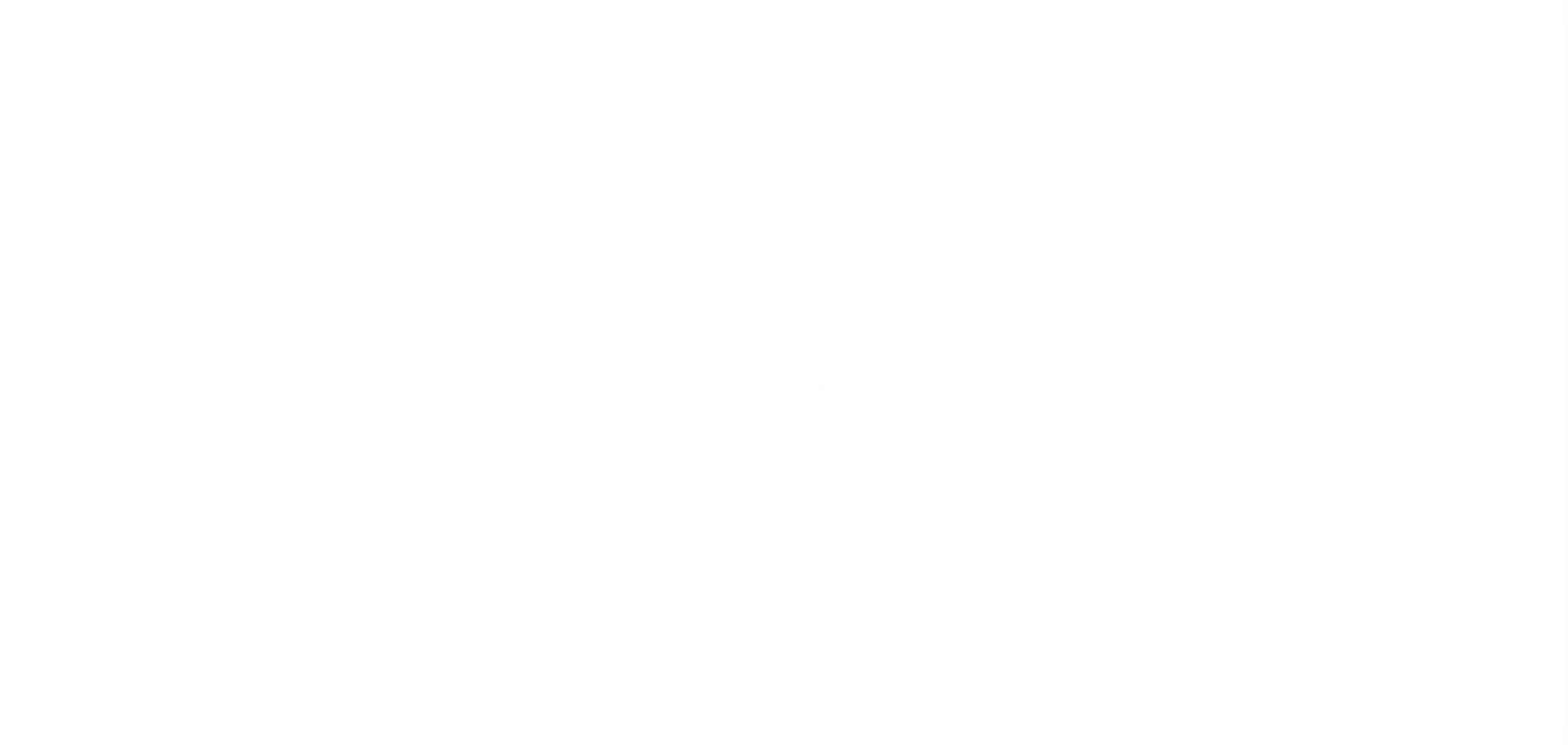
select select "NonEscrow"
select select "2803"
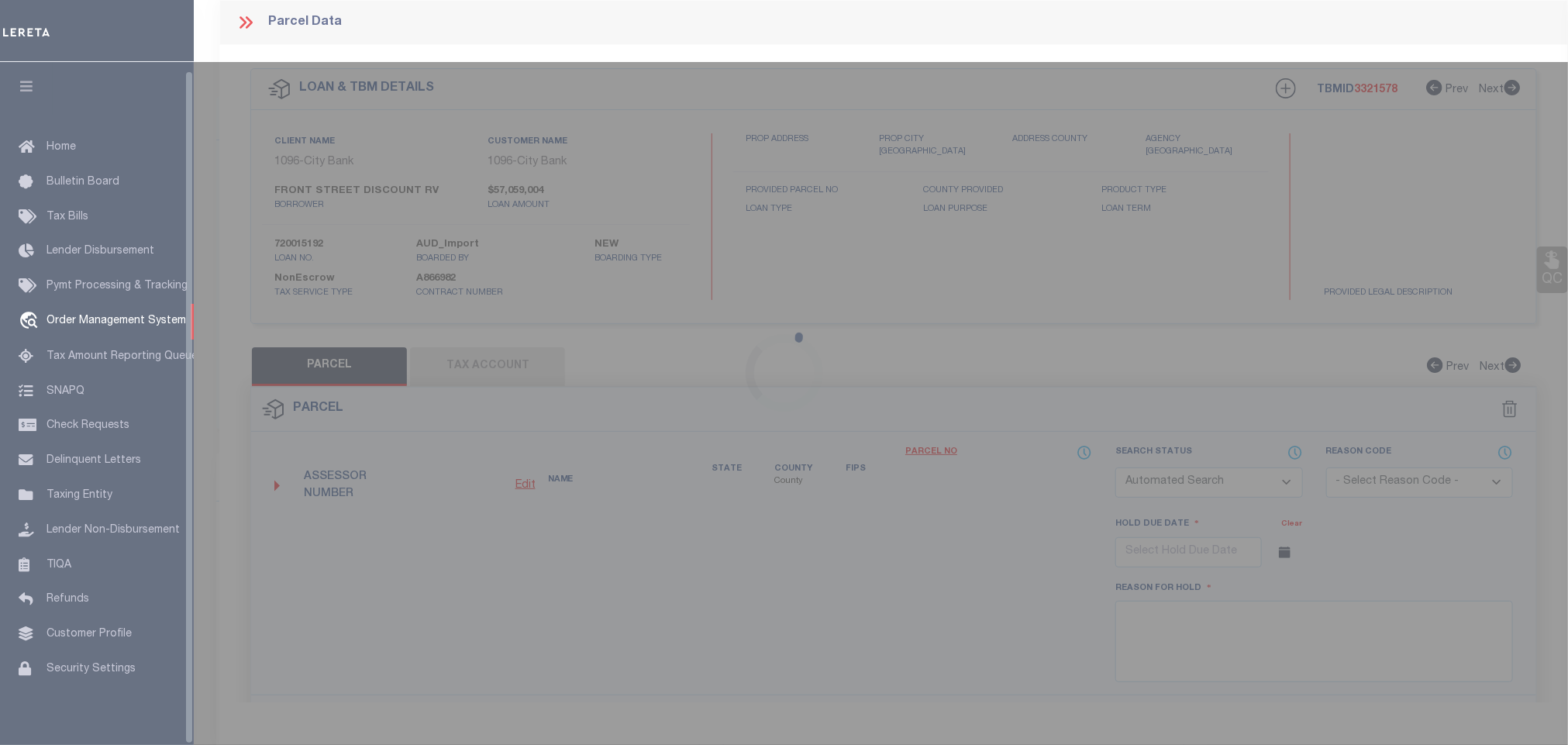
select select "1346"
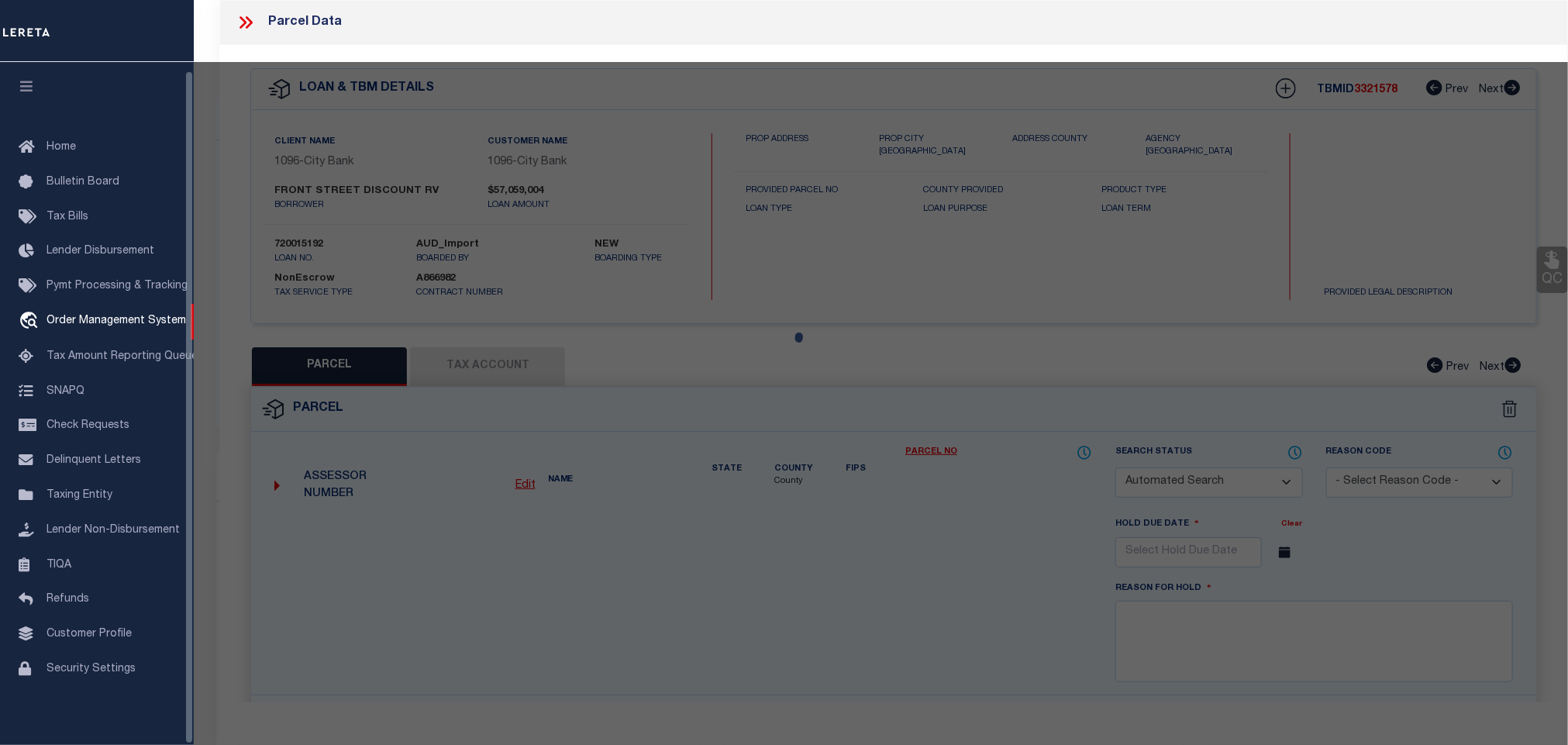
type input "R000004382"
select select
type input "[GEOGRAPHIC_DATA]"
select select
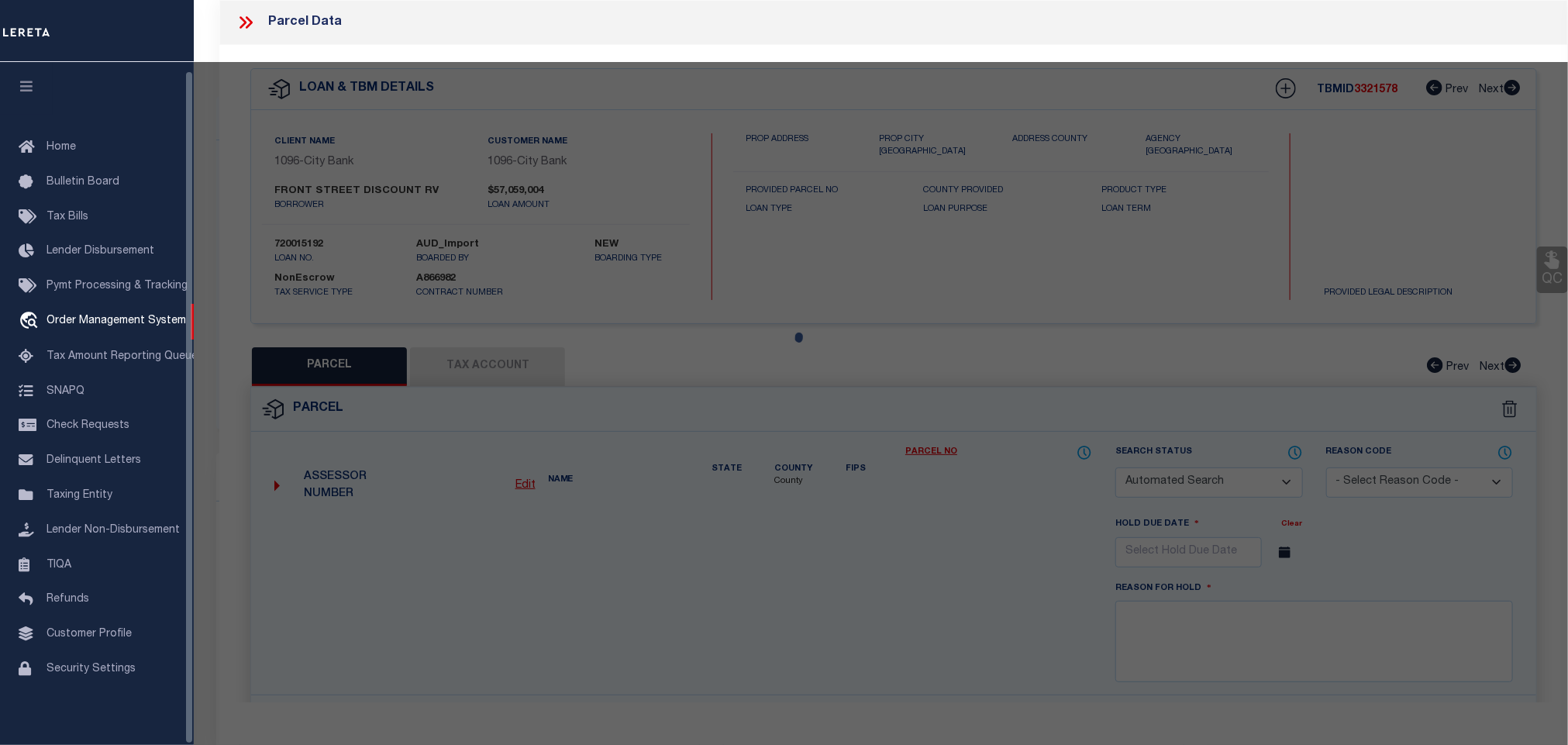
checkbox input "false"
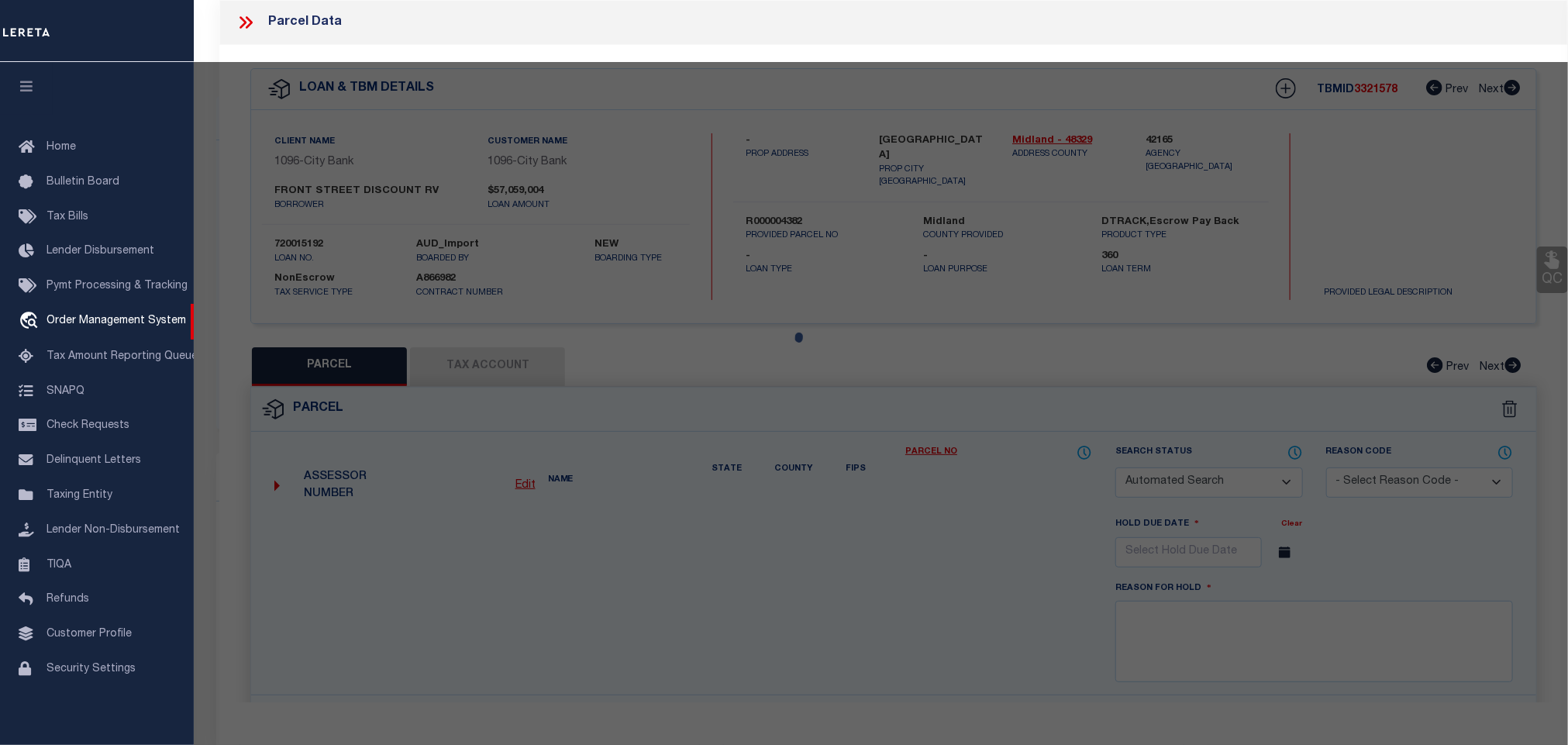
select select "CP"
type input "FRONT STREET DISCOUNT RV WAREHOUSES LLC"
select select "AGW"
select select
checkbox input "false"
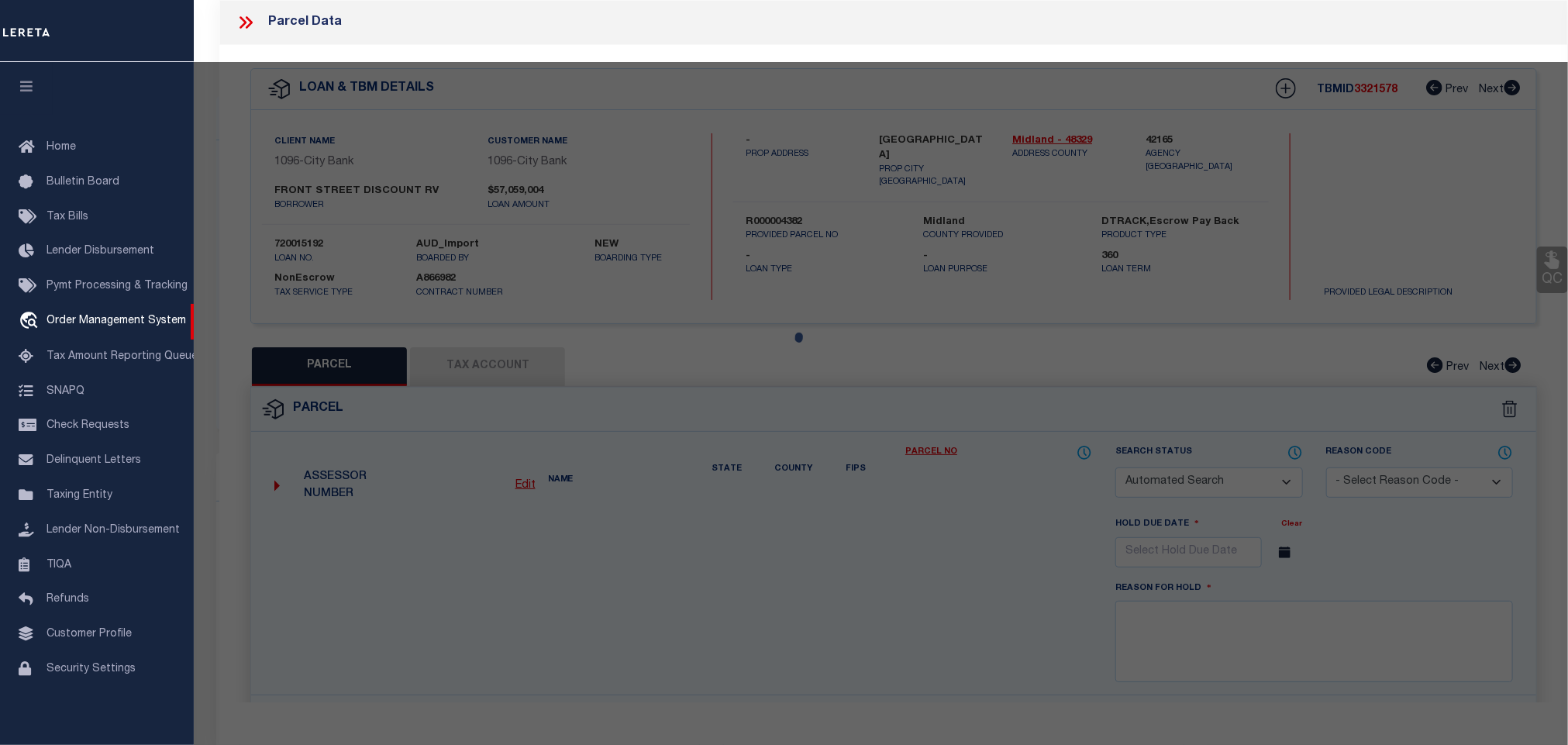
type textarea "Acres: 16.153, SOUTH OF MAIN LINE, R/W [GEOGRAPHIC_DATA]/4, SEC: 36, BLK: 39-T1S"
type textarea "Tax ID Special Project"
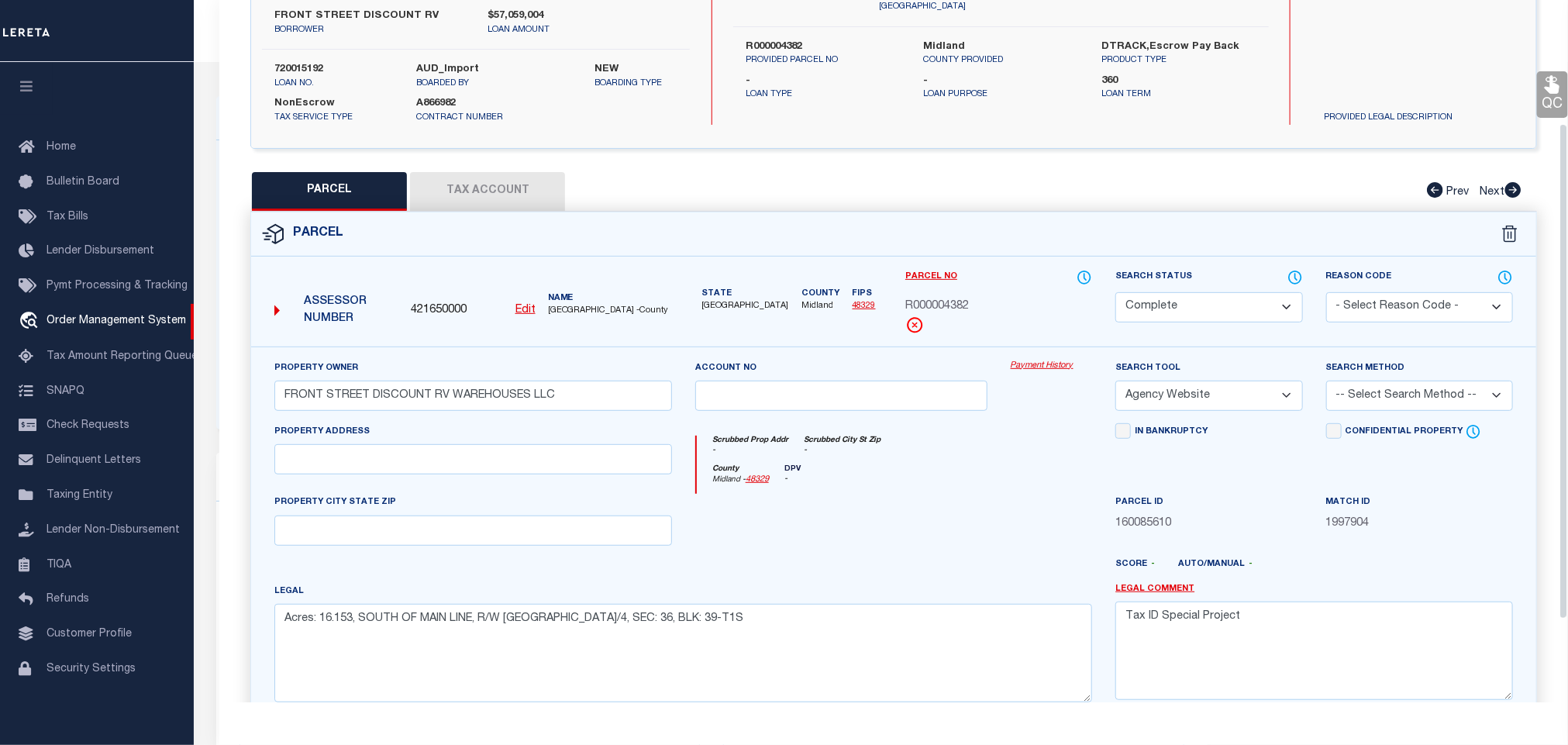
scroll to position [175, 0]
click at [964, 522] on div at bounding box center [841, 526] width 316 height 64
click at [1291, 278] on icon at bounding box center [1295, 278] width 15 height 17
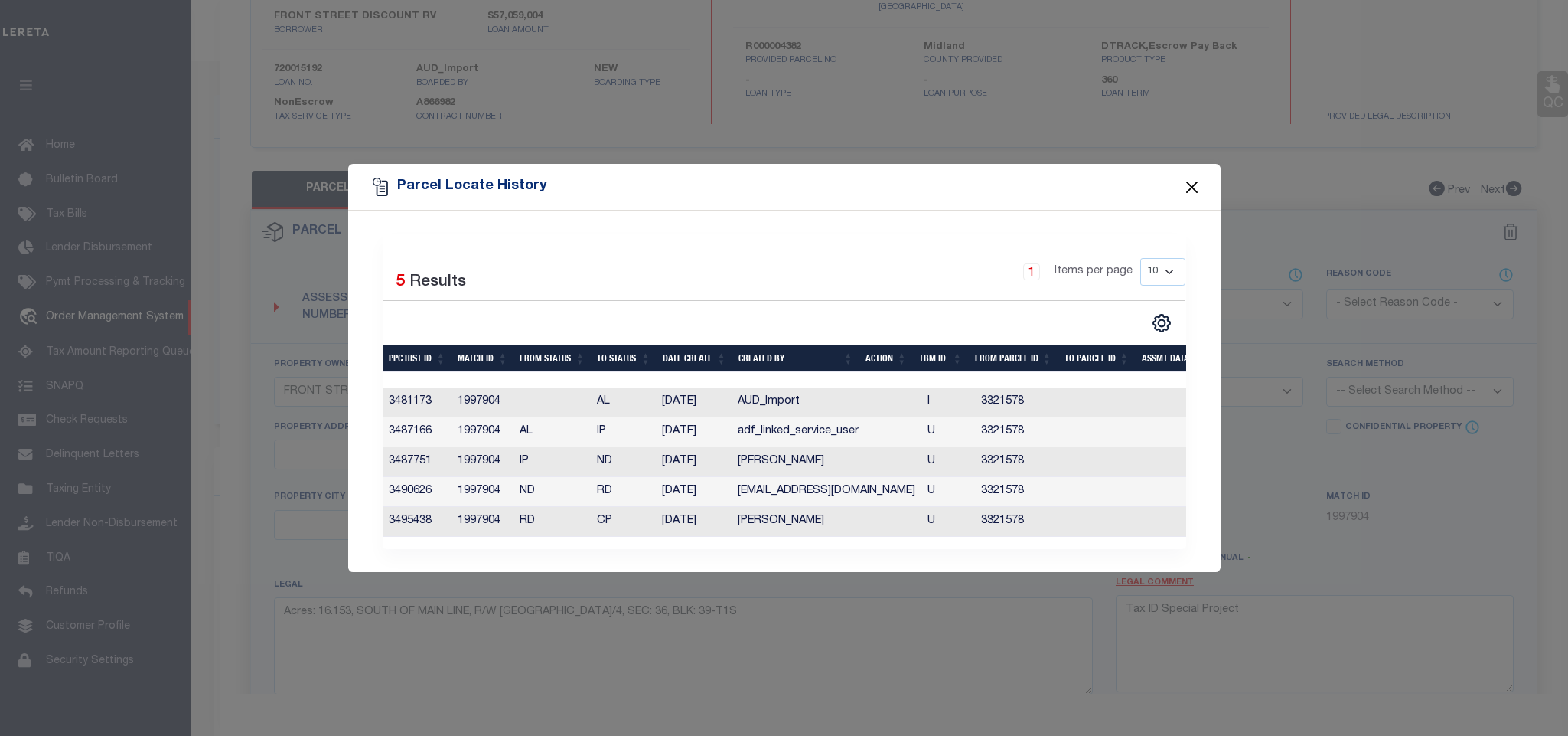
click at [1184, 180] on button "Close" at bounding box center [1191, 187] width 20 height 20
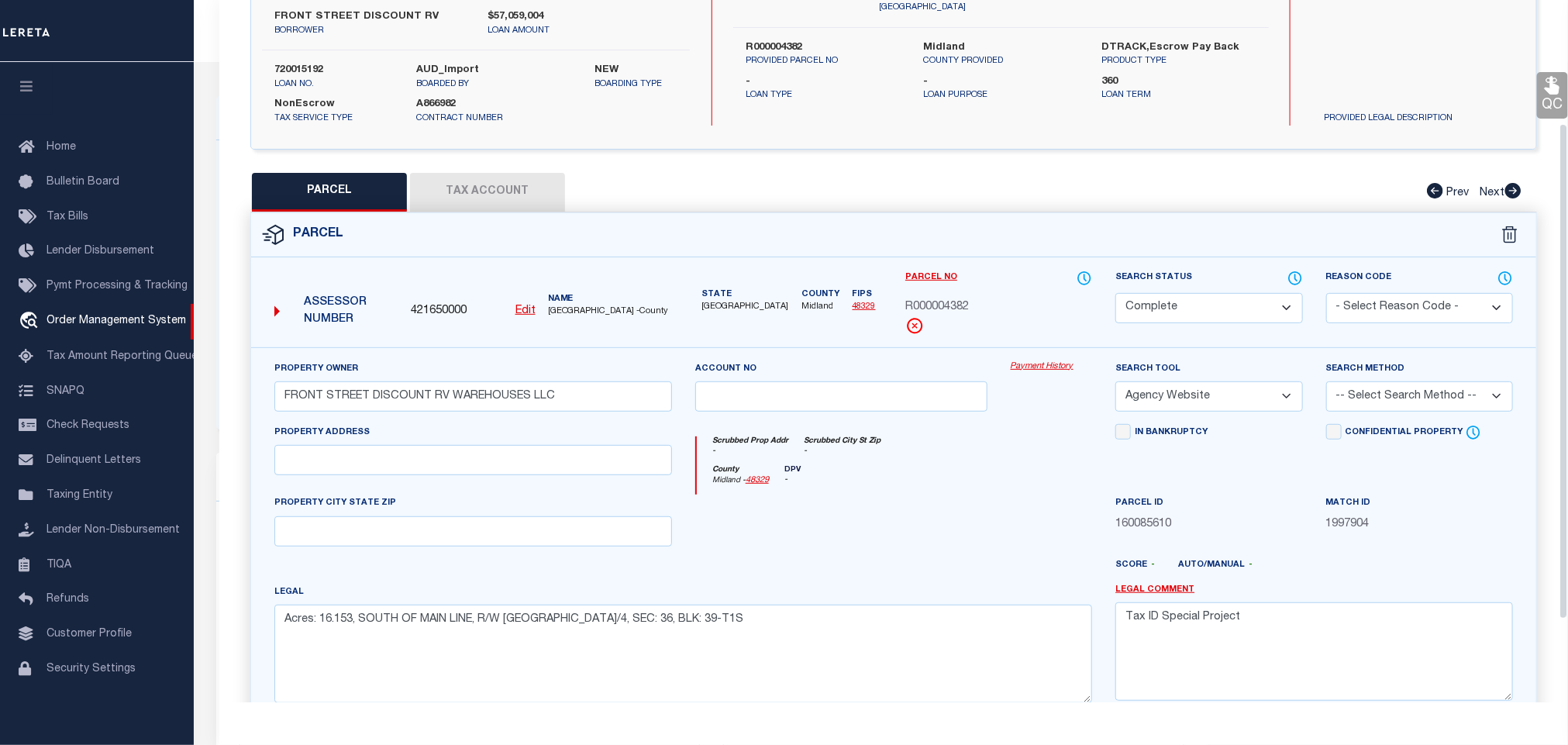
click at [1035, 233] on div "Parcel" at bounding box center [894, 235] width 1285 height 44
click at [758, 195] on div "PARCEL Tax Account Prev Next" at bounding box center [894, 192] width 1287 height 39
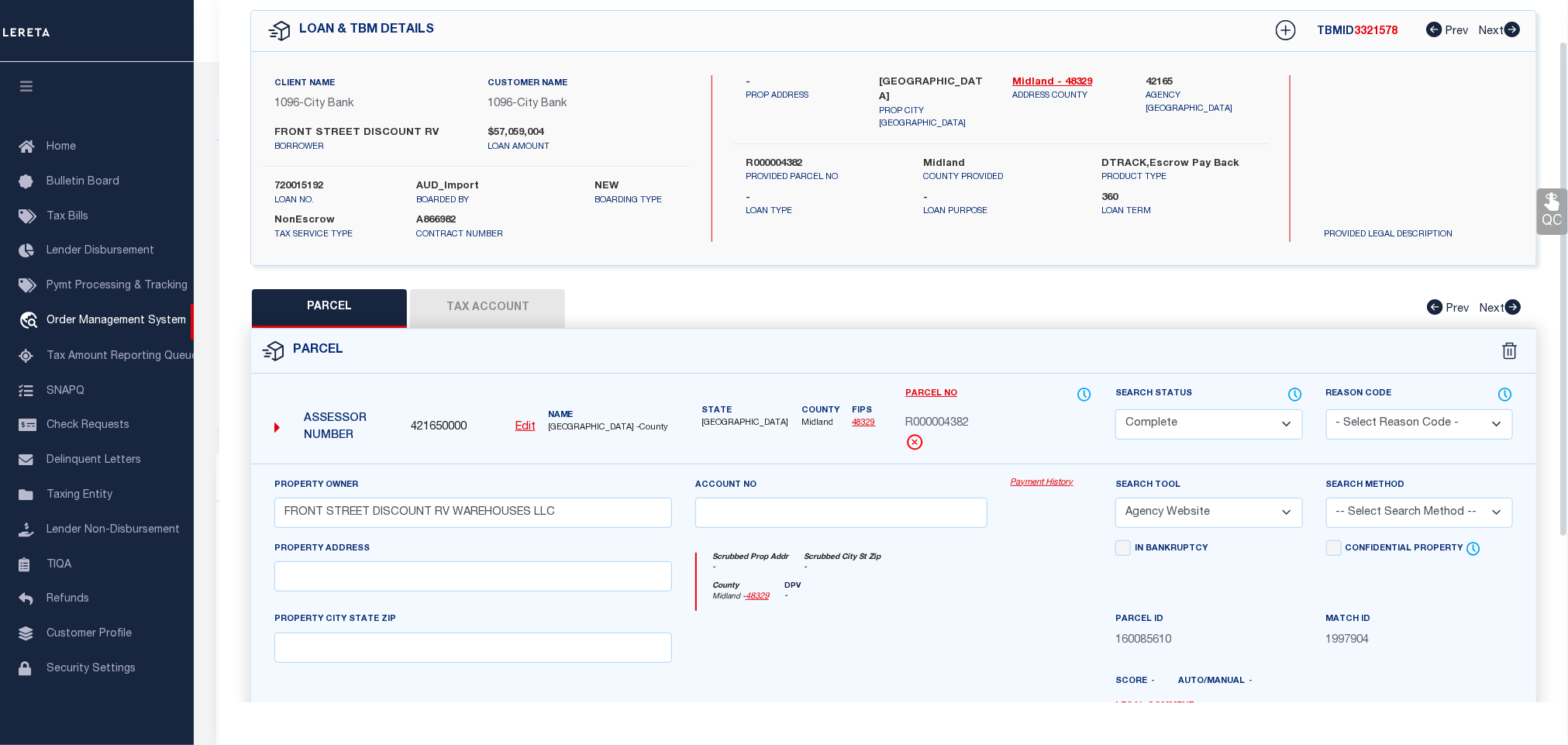
click at [856, 426] on link "48329" at bounding box center [864, 423] width 23 height 9
click at [664, 279] on div "QC QC QC" at bounding box center [894, 456] width 1349 height 938
click at [1003, 569] on div "Scrubbed Prop Addr - Scrubbed City [GEOGRAPHIC_DATA] -" at bounding box center [894, 567] width 396 height 28
click at [710, 303] on div "PARCEL Tax Account Prev Next" at bounding box center [894, 309] width 1287 height 39
click at [961, 270] on div "QC QC QC" at bounding box center [894, 456] width 1349 height 938
